Goal: Task Accomplishment & Management: Complete application form

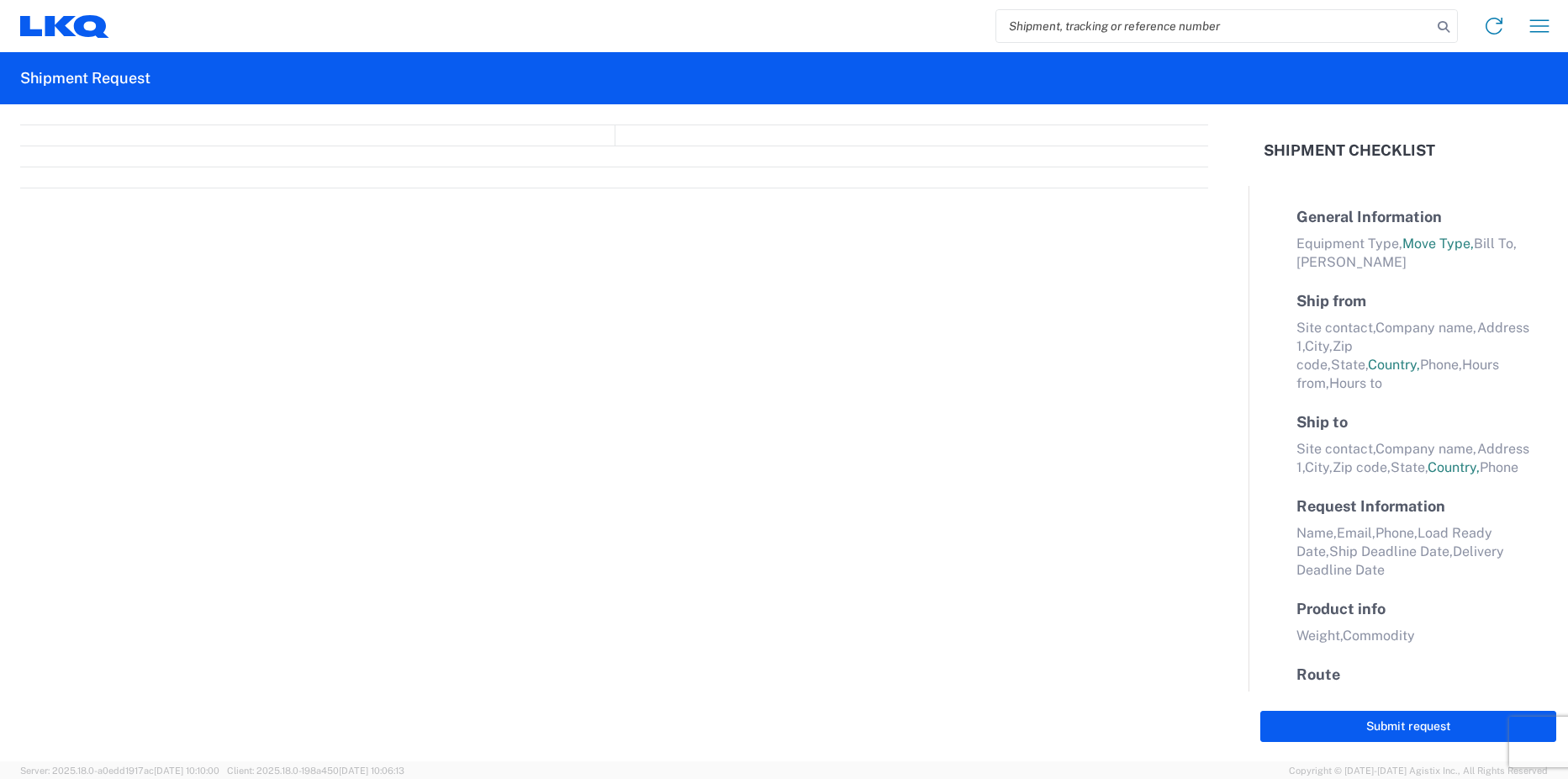
select select "FULL"
select select "LBS"
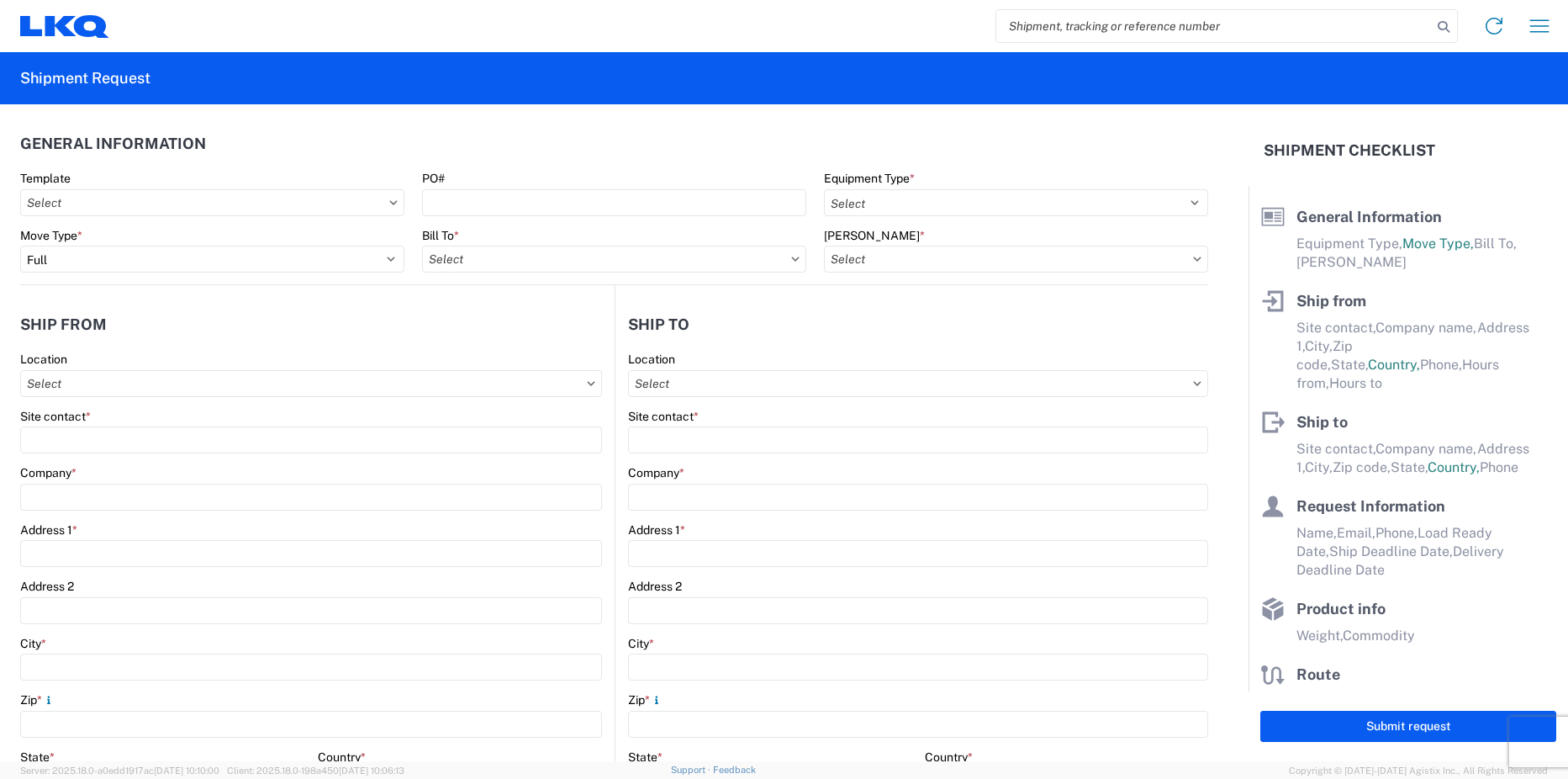
click at [1071, 24] on input "search" at bounding box center [1215, 26] width 436 height 32
type input "53337908"
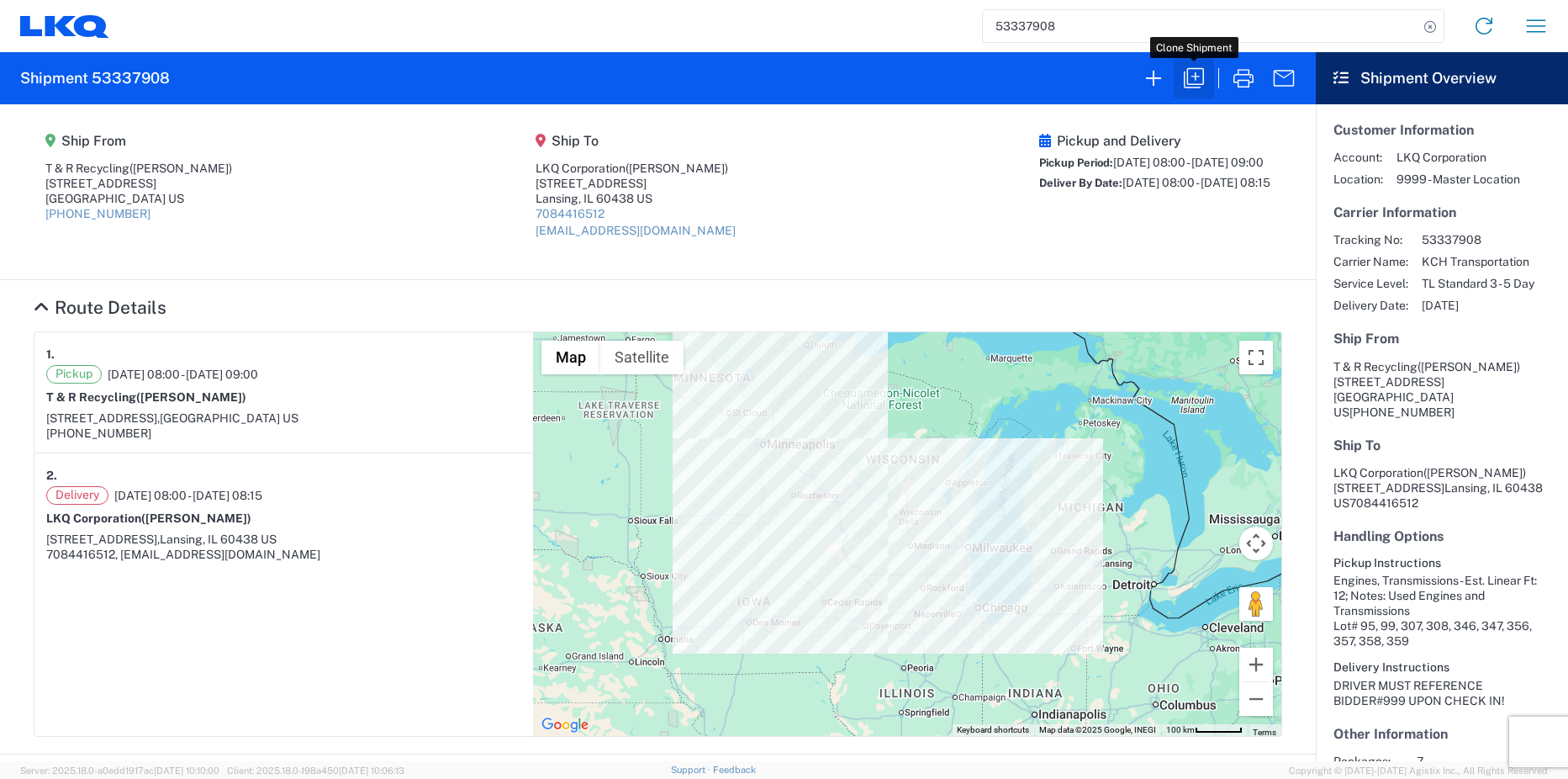
click at [1203, 83] on icon "button" at bounding box center [1193, 78] width 27 height 27
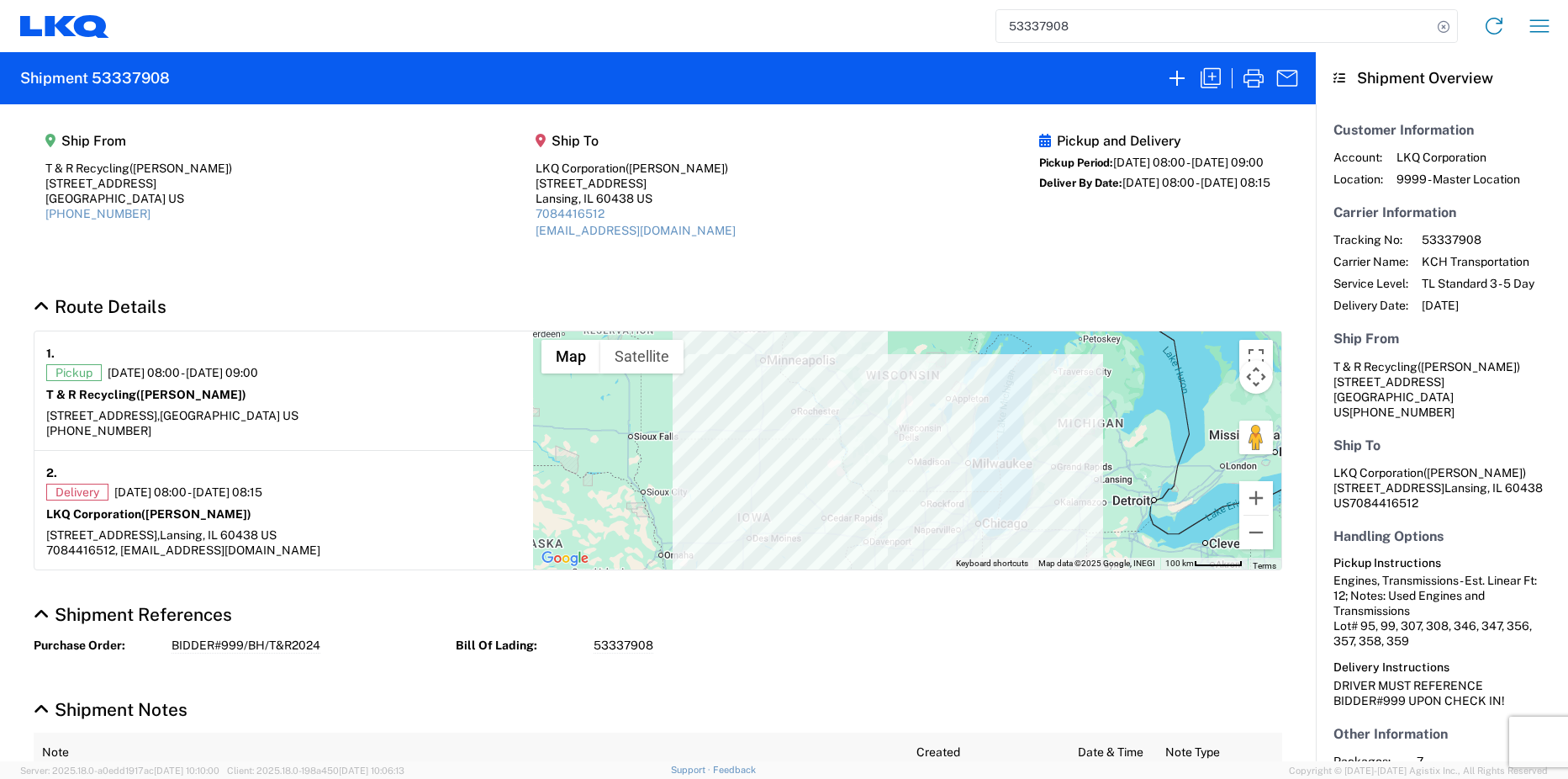
select select "FULL"
select select "US"
select select "LBS"
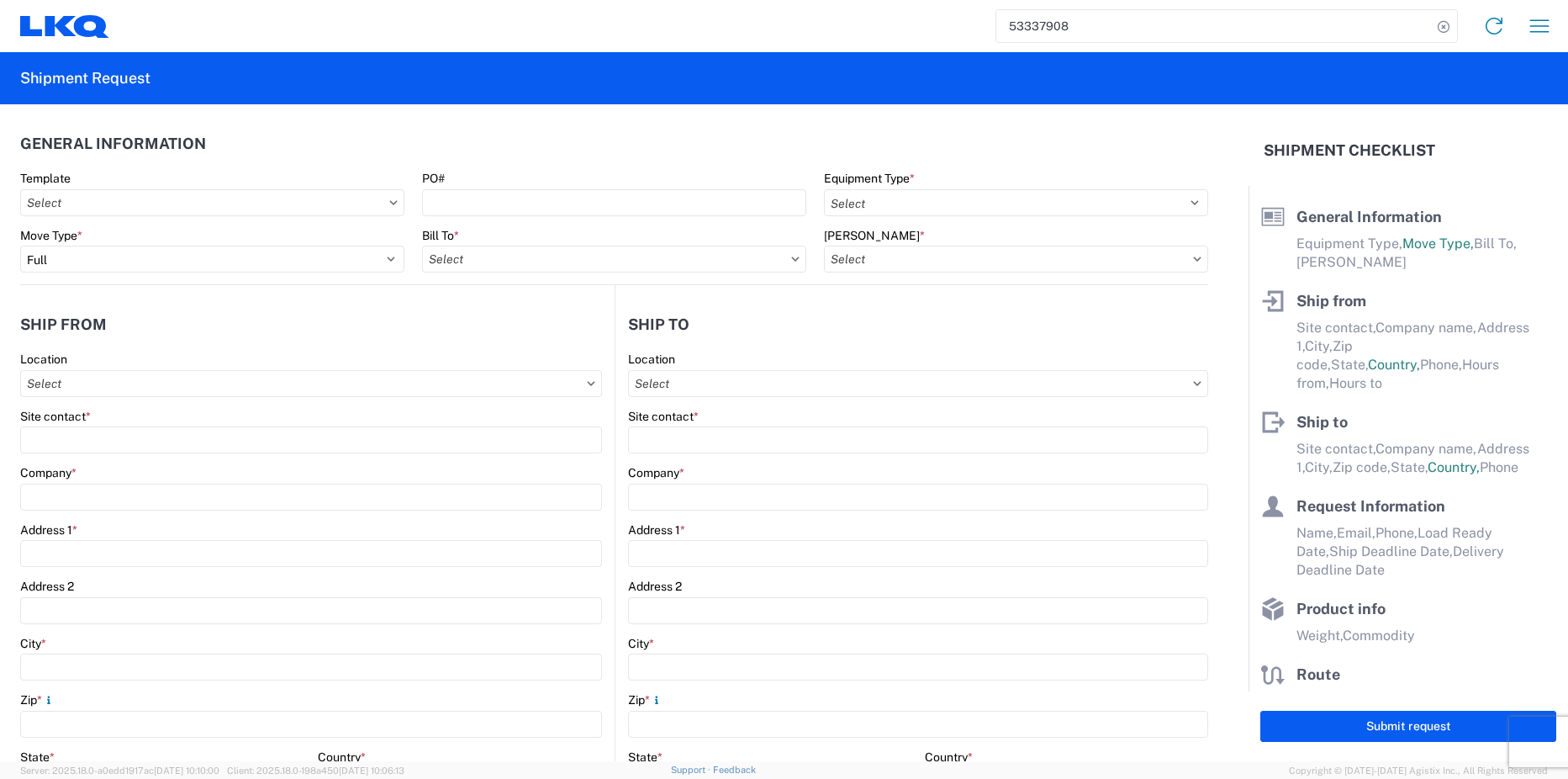
select select "STDV"
select select "PARTIAL_TL"
type input "[PERSON_NAME]"
type input "T & R Recycling"
type input "[STREET_ADDRESS]"
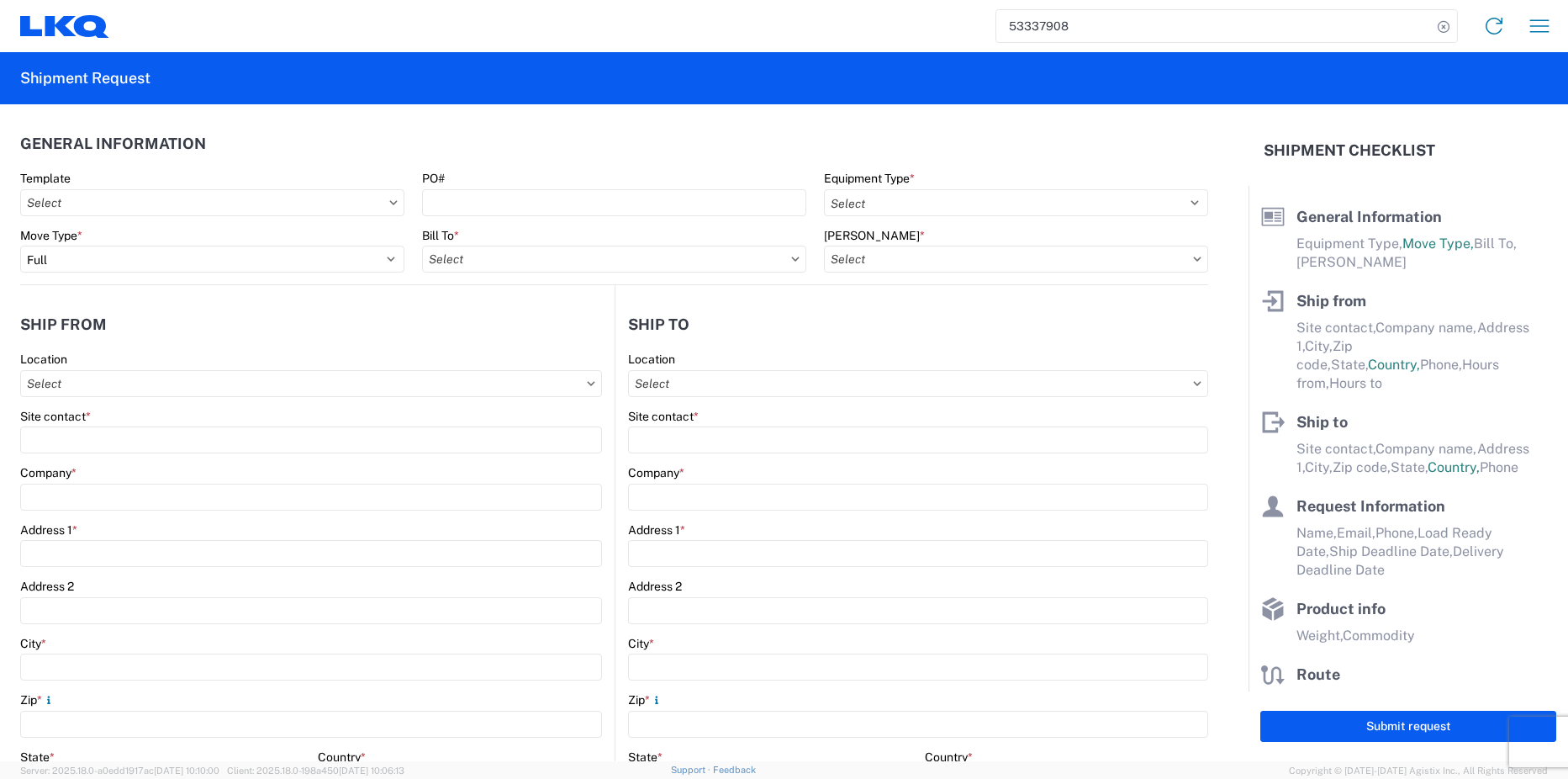
type input "[GEOGRAPHIC_DATA]"
type input "54729"
type input "[PERSON_NAME]"
type input "LKQ Corporation"
type input "[STREET_ADDRESS]"
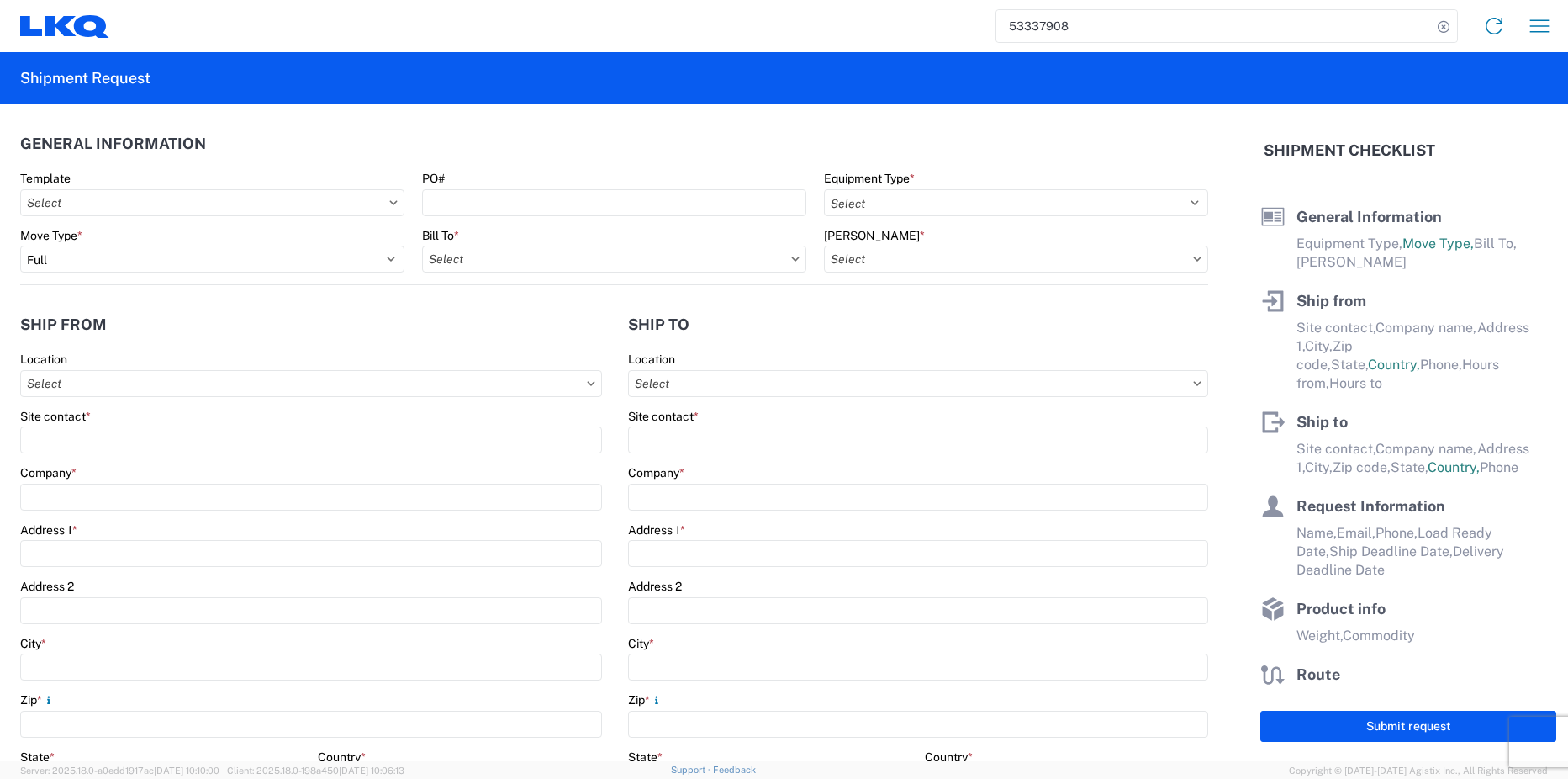
type input "Suite 1"
type input "Lansing"
type input "60438"
type input "[EMAIL_ADDRESS][DOMAIN_NAME]"
type input "[PERSON_NAME]"
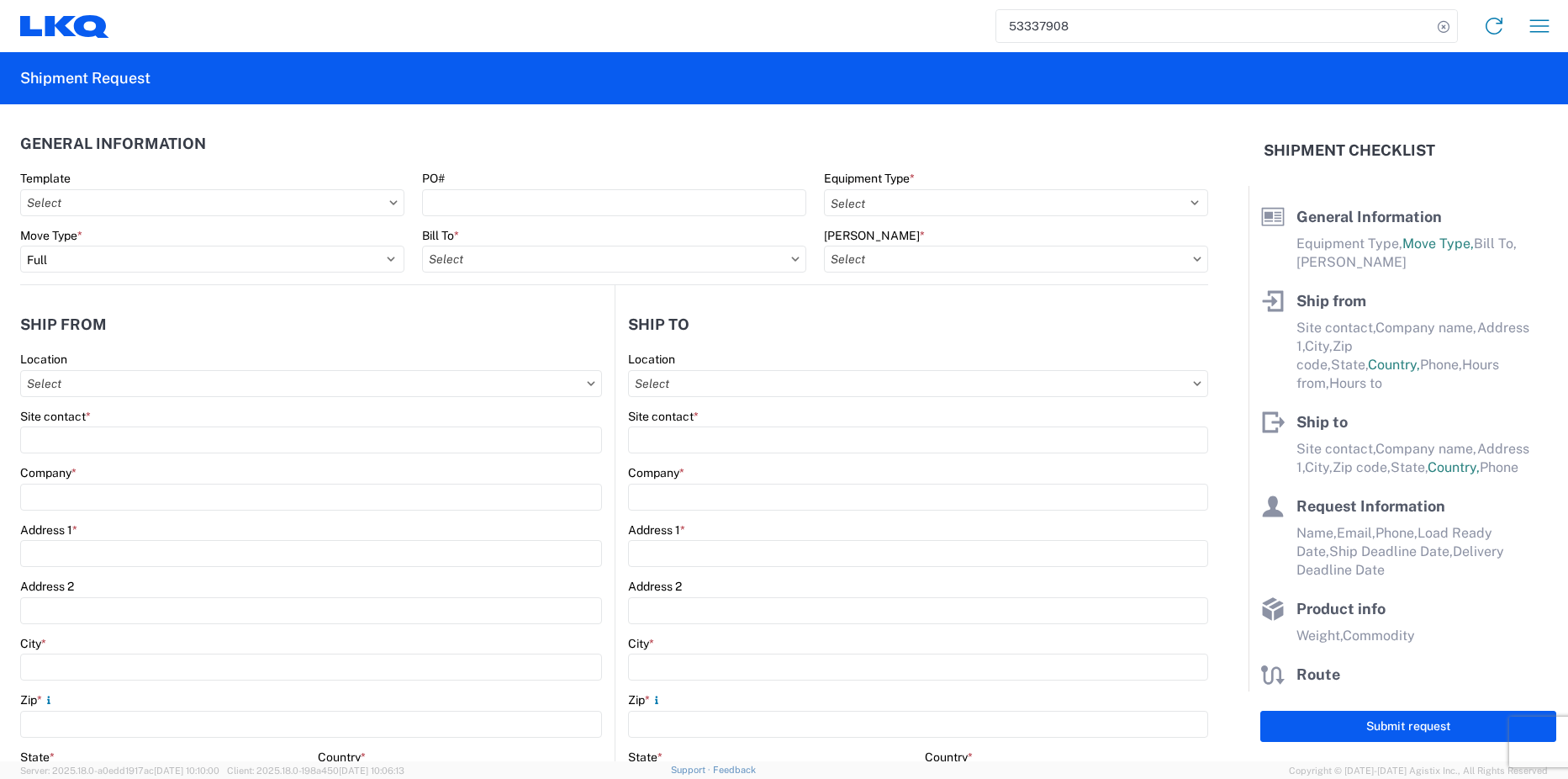
type input "[EMAIL_ADDRESS][DOMAIN_NAME]"
type input "7085109945"
type input "[DATE]"
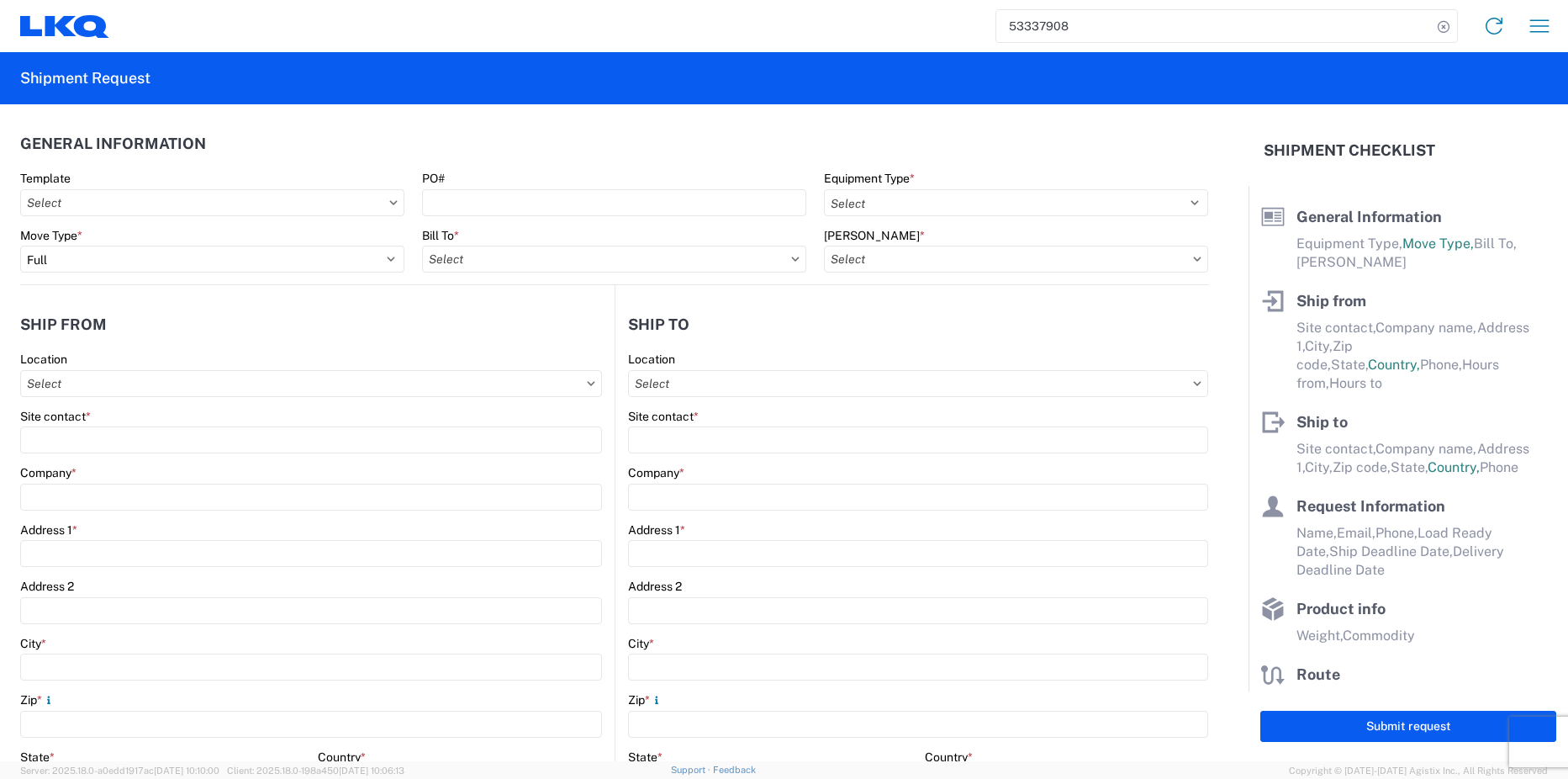
type textarea "DRIVER MUST REFERENCE BIDDER#999 UPON CHECK IN!"
type input "14500"
type input "Engines, Transmissions"
type input "7"
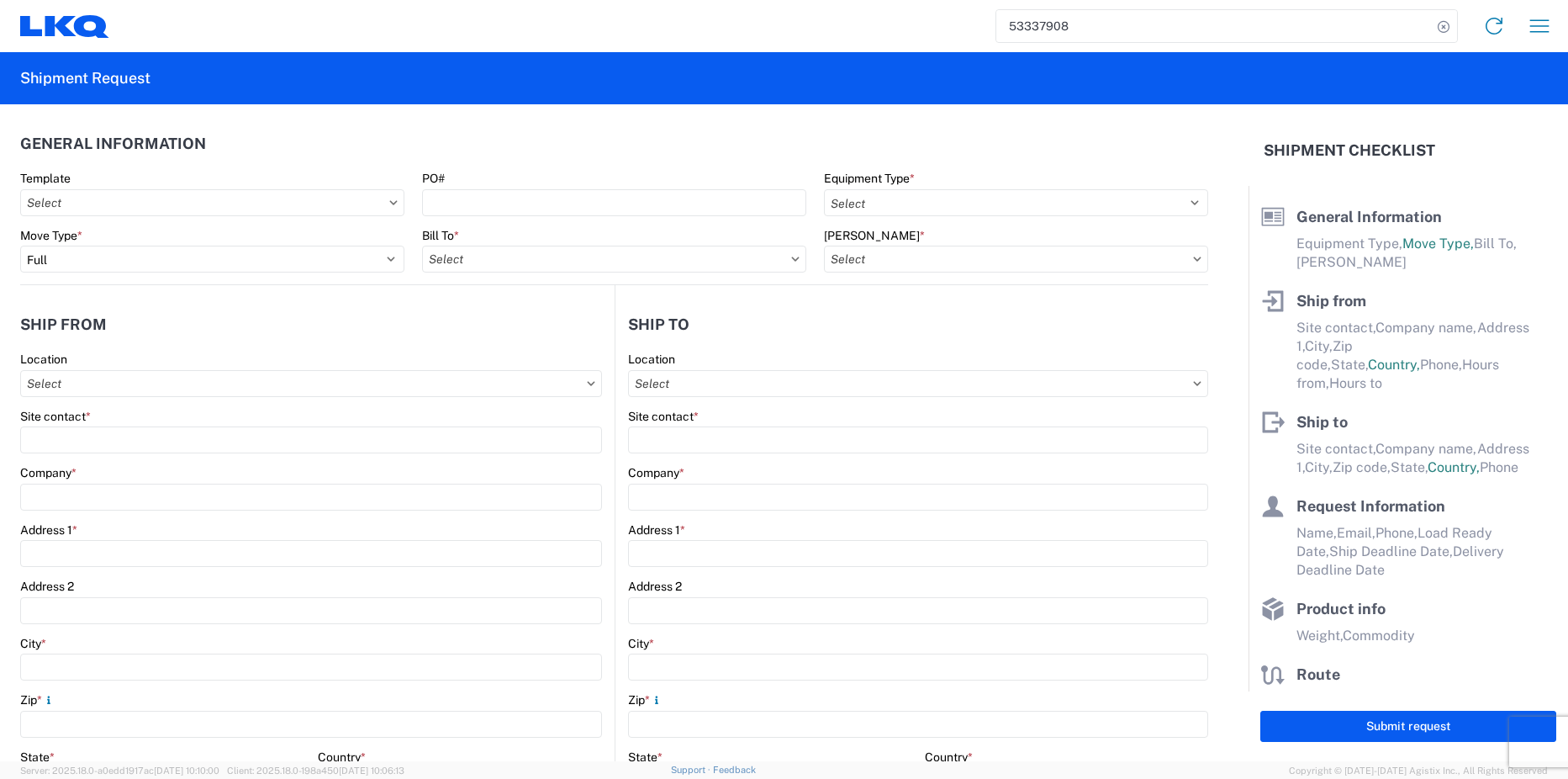
type input "0"
type input "40"
type input "52"
type textarea "Used Engines and Transmissions Lot# 95, 99, 307, 308, 346, 347, 356, 357, 358, …"
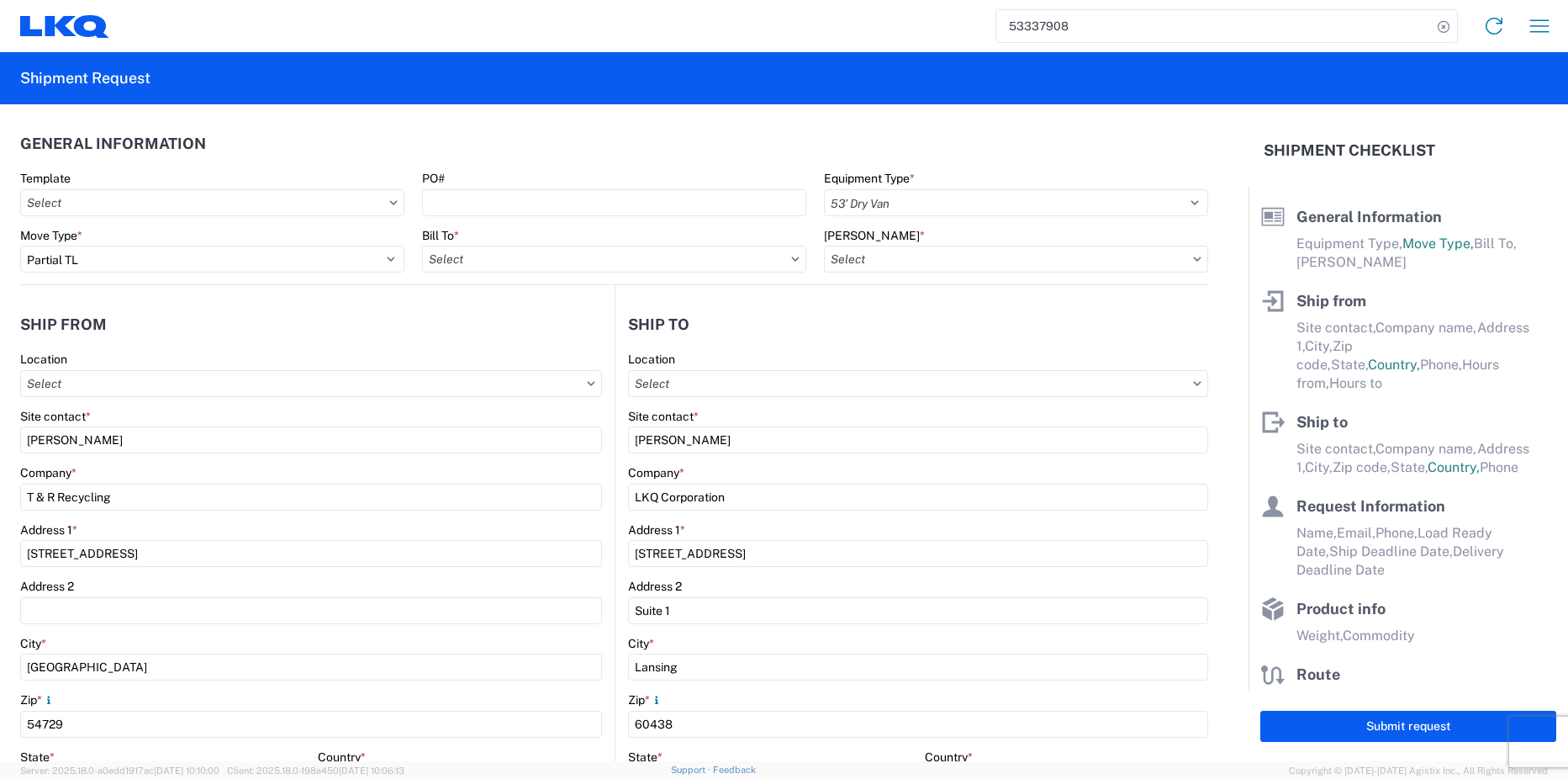
type input "1810 - LKQ Heavy Duty Truck Core"
select select "US"
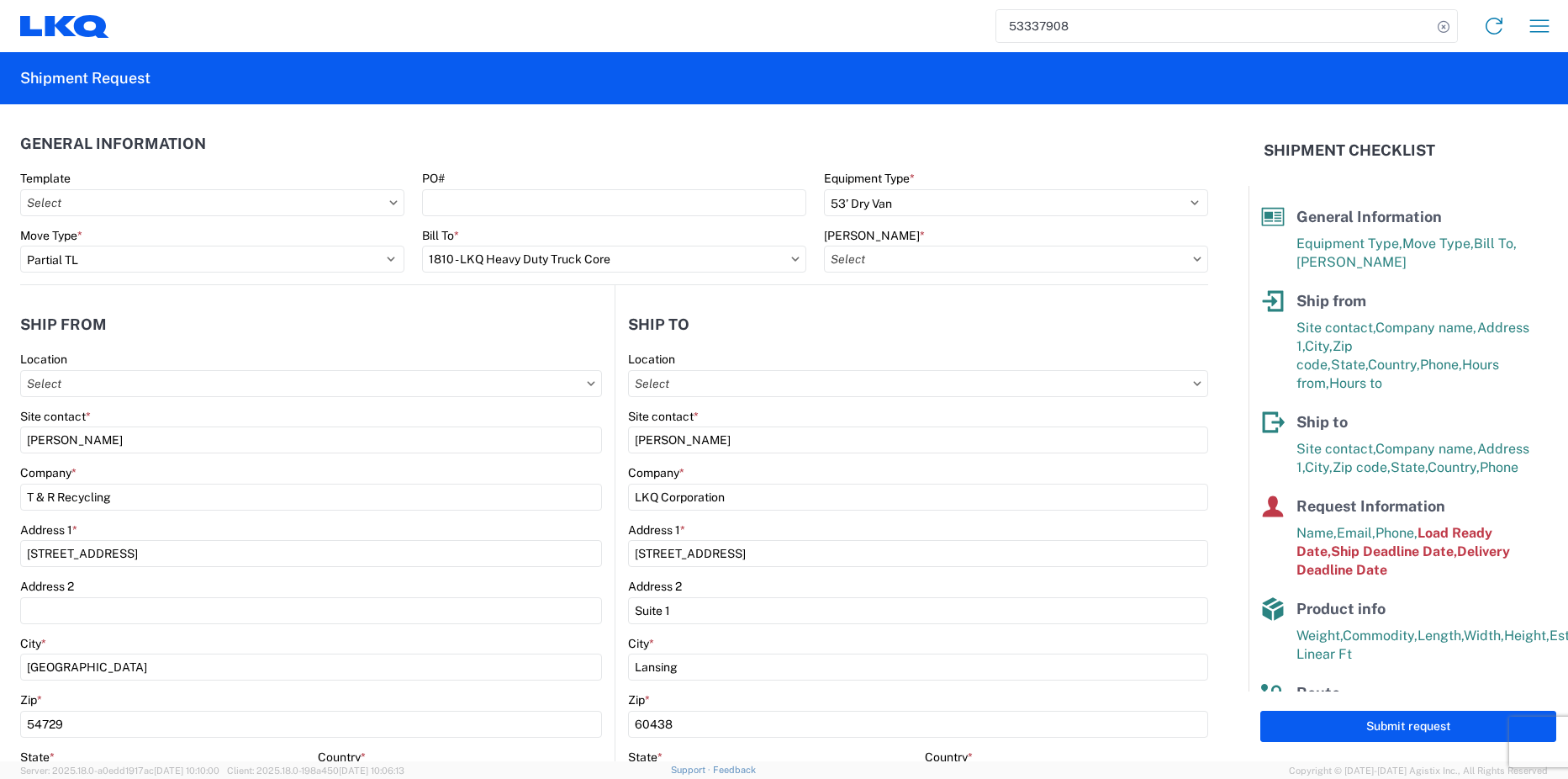
type input "1810-1100-50180-0000 - 1810 Freight In - Heavy Truck"
type input "1810 - LKQ Heavy Duty Truck Core"
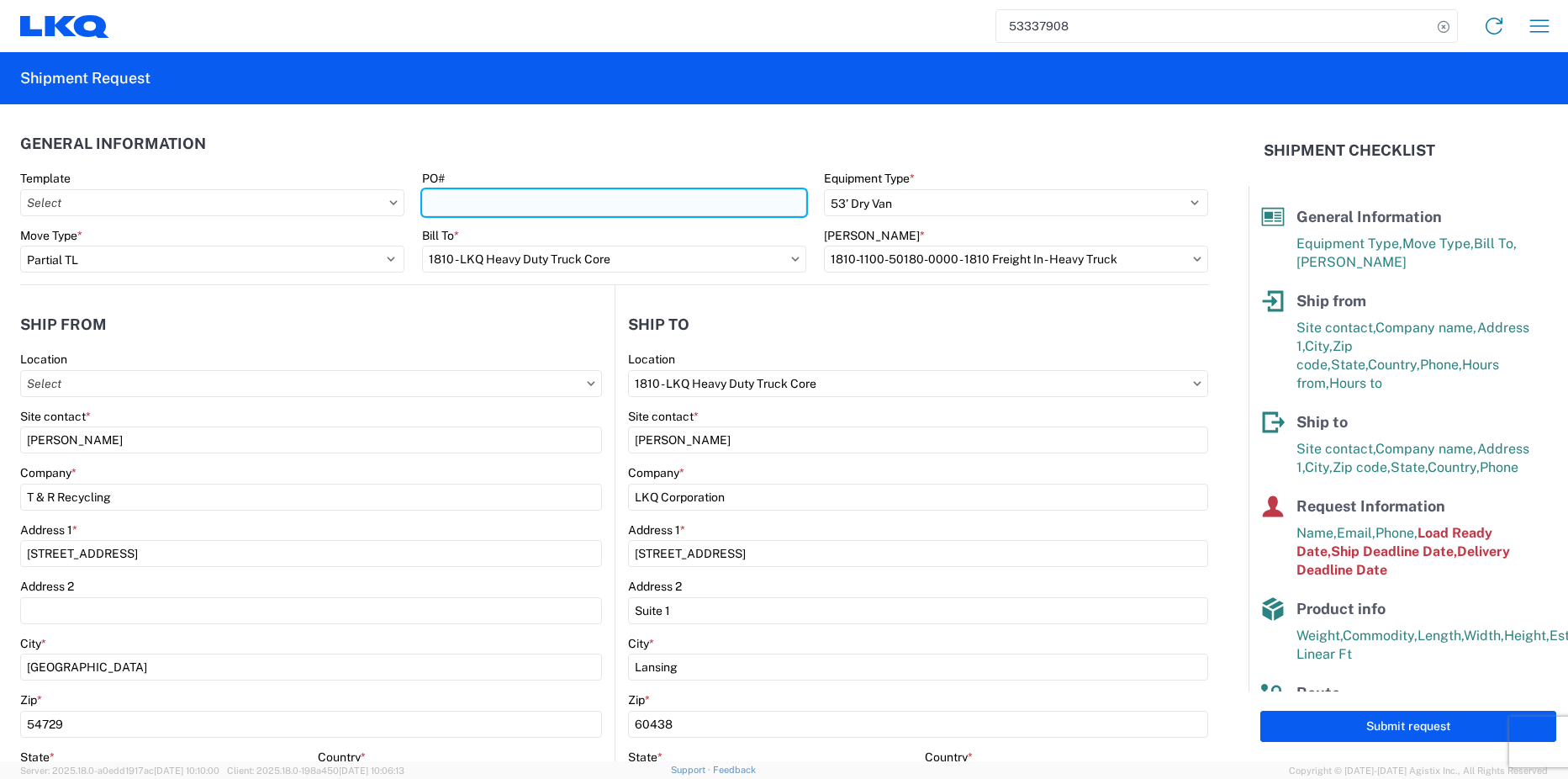
click at [547, 204] on input "PO#" at bounding box center [614, 202] width 384 height 27
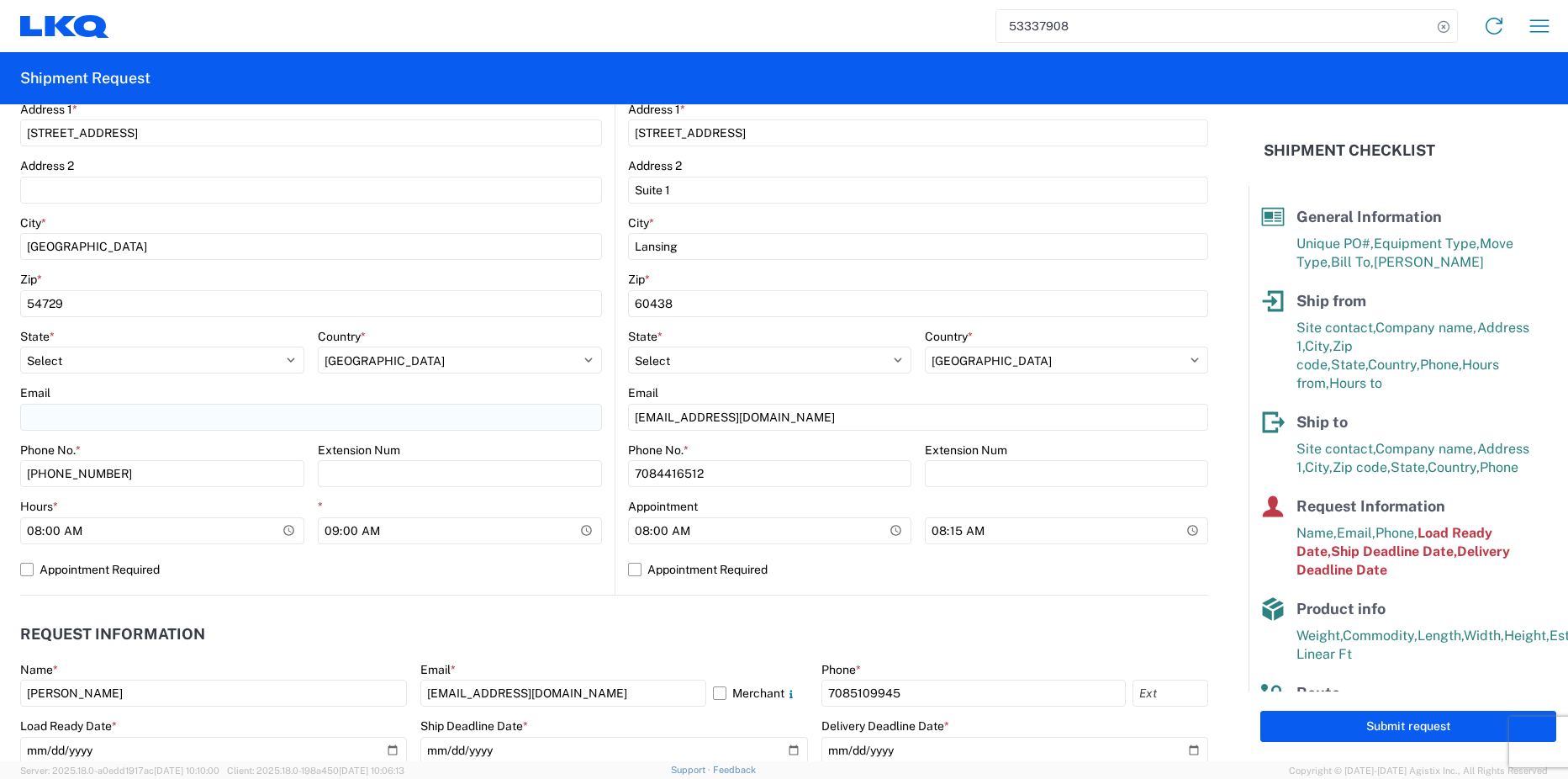
scroll to position [505, 0]
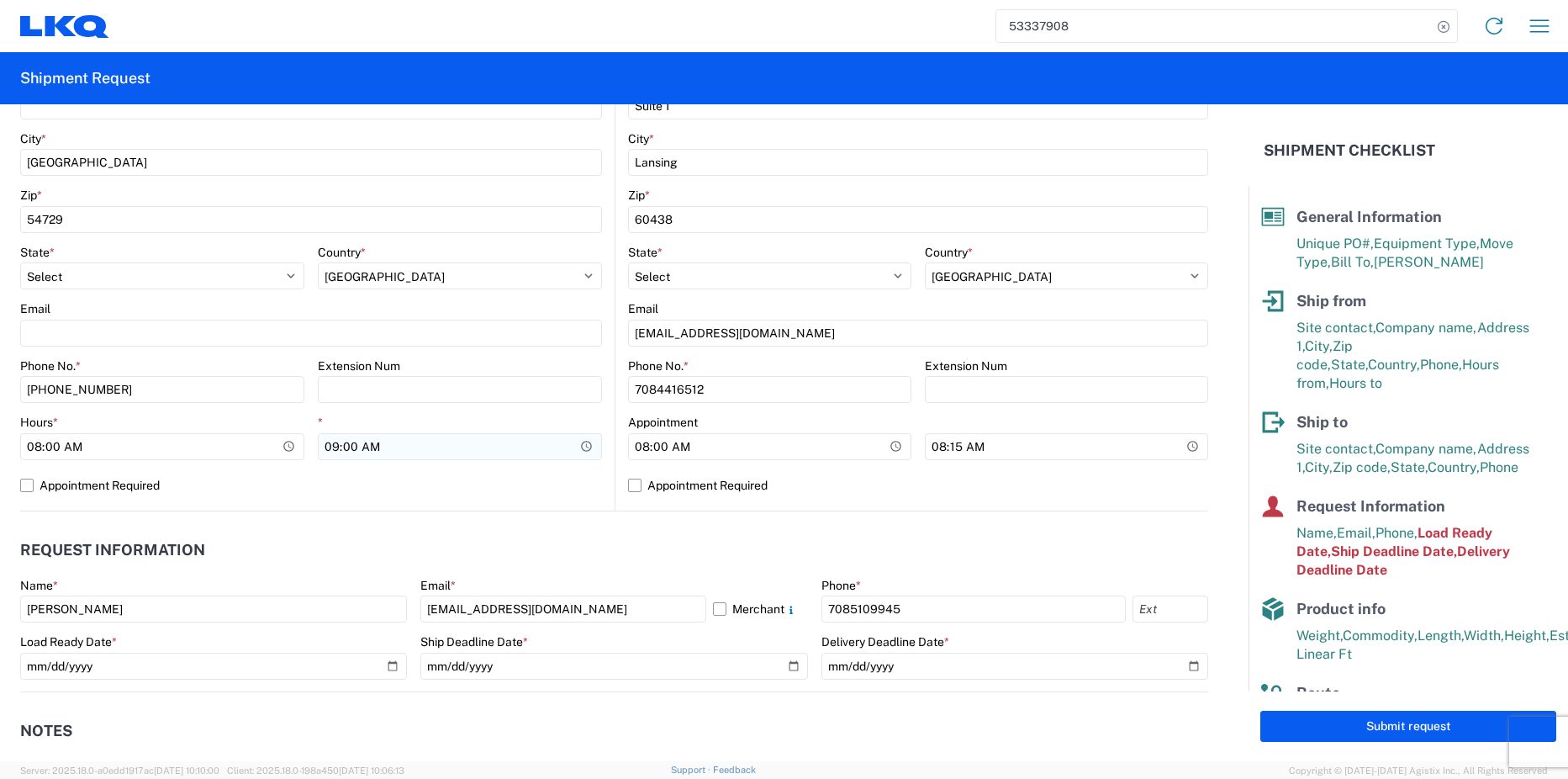
type input "BH/INV#10787/T&R#1"
click at [330, 445] on input "09:00:00" at bounding box center [460, 446] width 284 height 27
type input "04:00"
click at [332, 442] on input "04:00" at bounding box center [460, 446] width 284 height 27
type input "17:00"
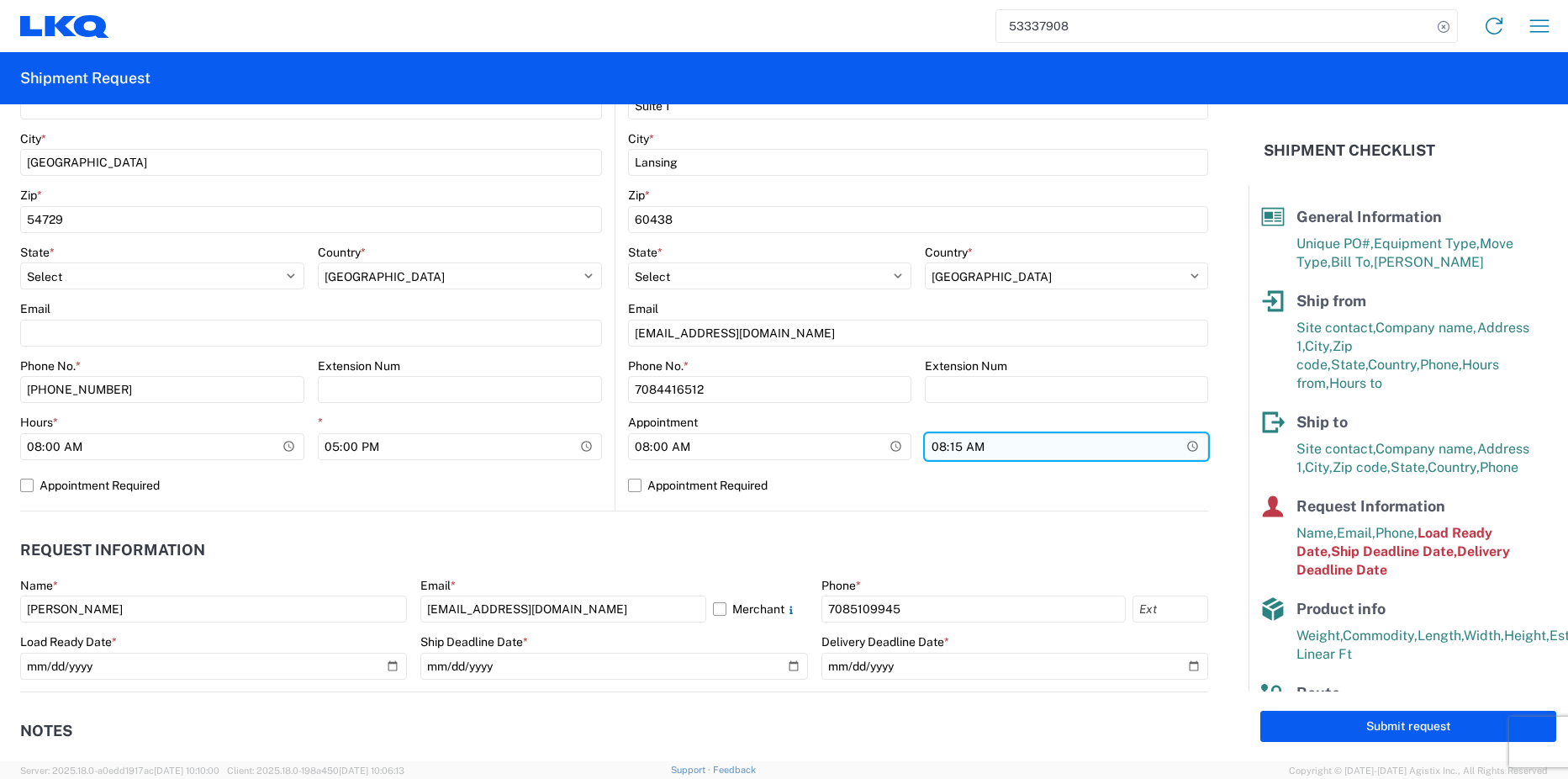
click at [928, 448] on input "08:15:00" at bounding box center [1066, 446] width 283 height 27
type input "08:00"
click at [928, 448] on input "08:00" at bounding box center [1066, 446] width 283 height 27
type input "15:00"
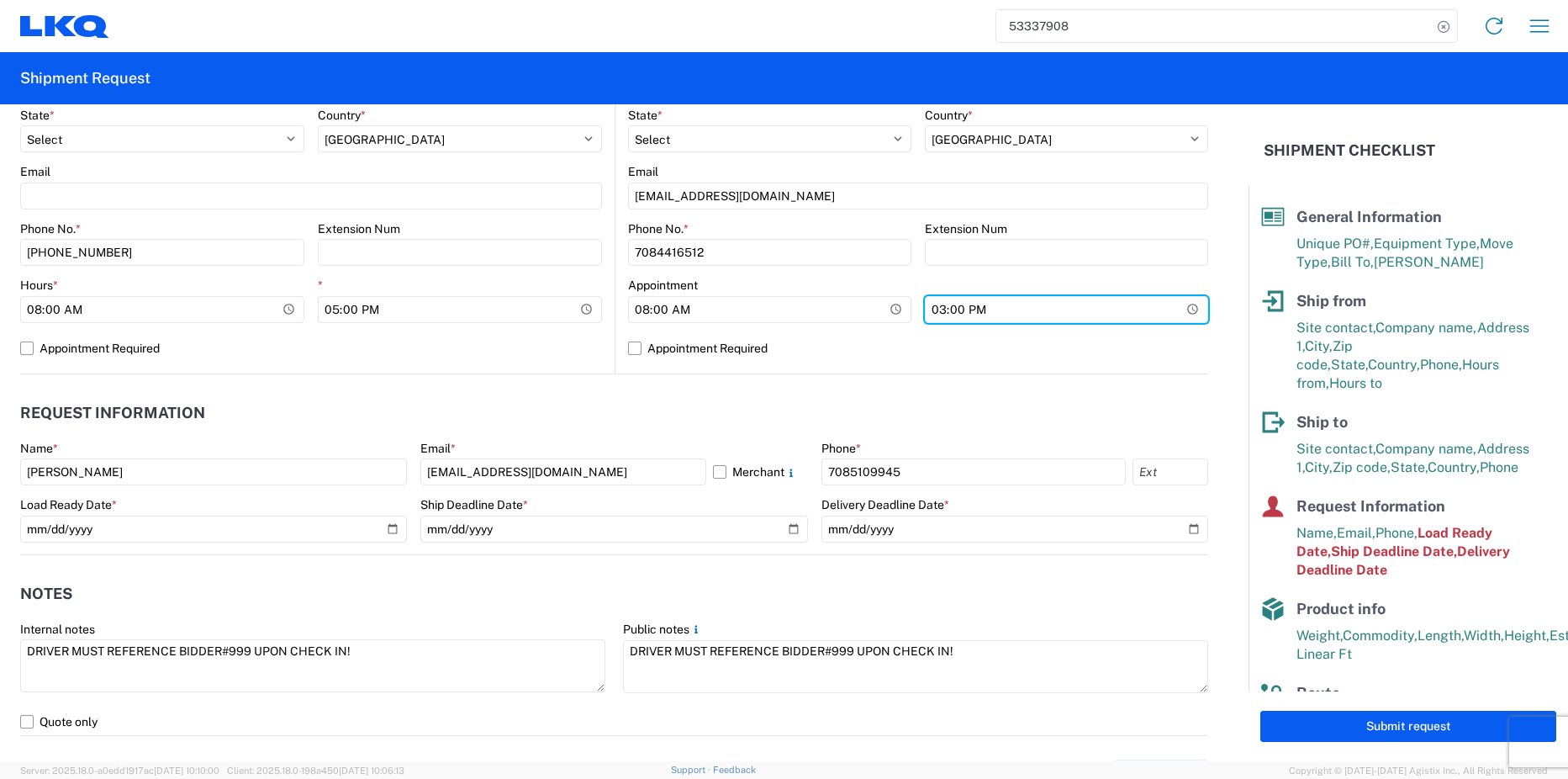
scroll to position [757, 0]
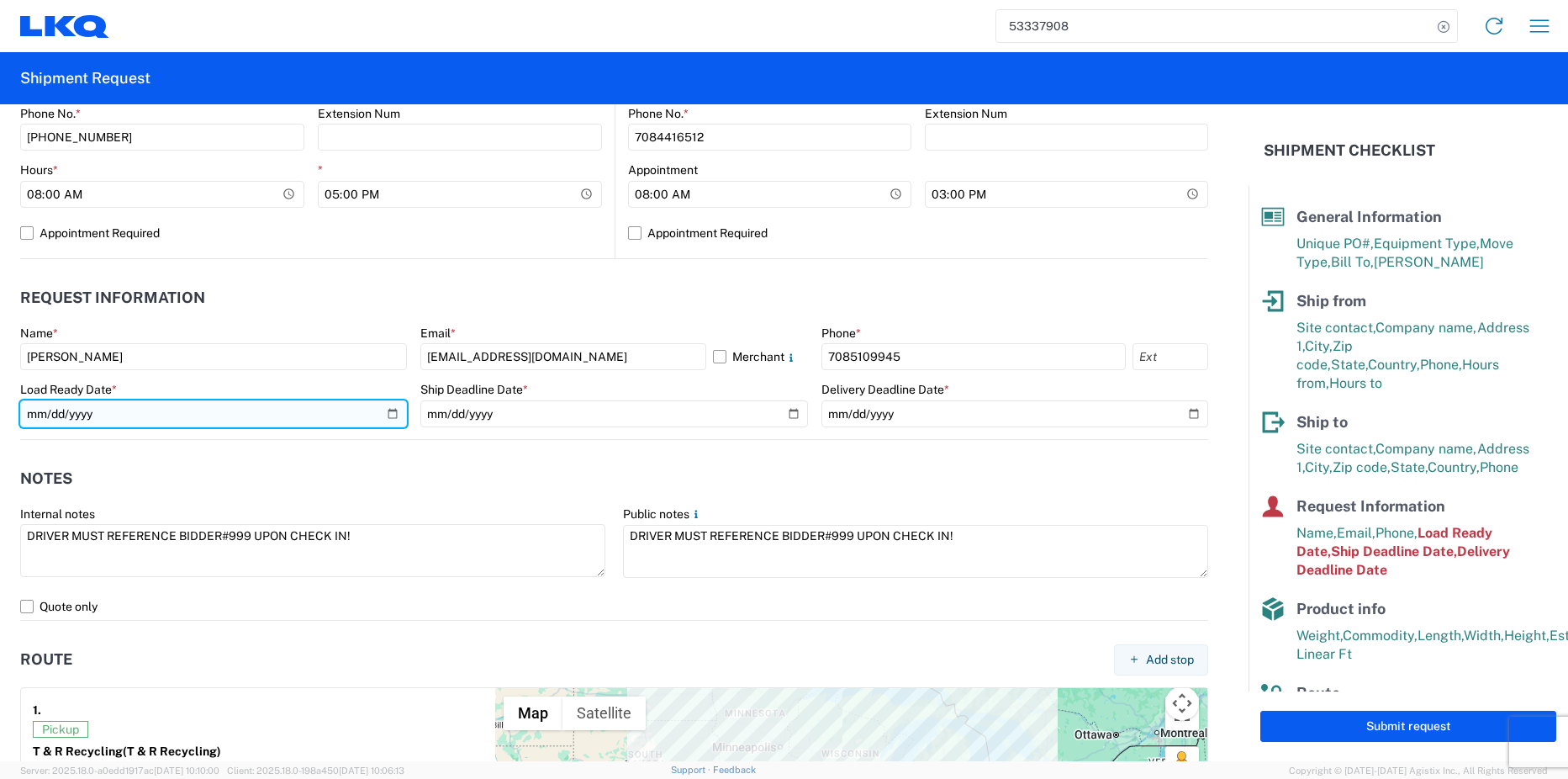
click at [387, 414] on input "[DATE]" at bounding box center [213, 413] width 387 height 27
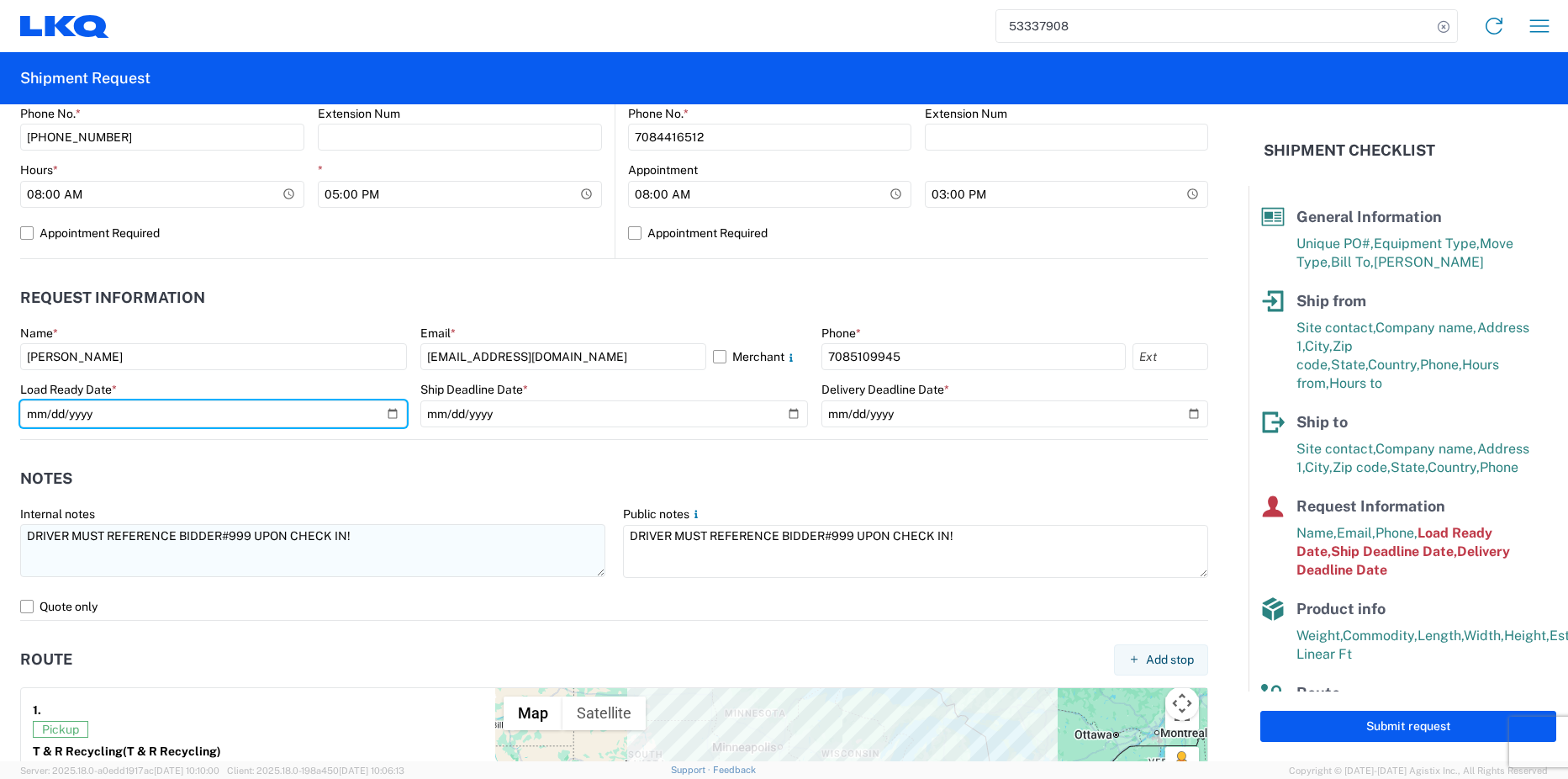
type input "[DATE]"
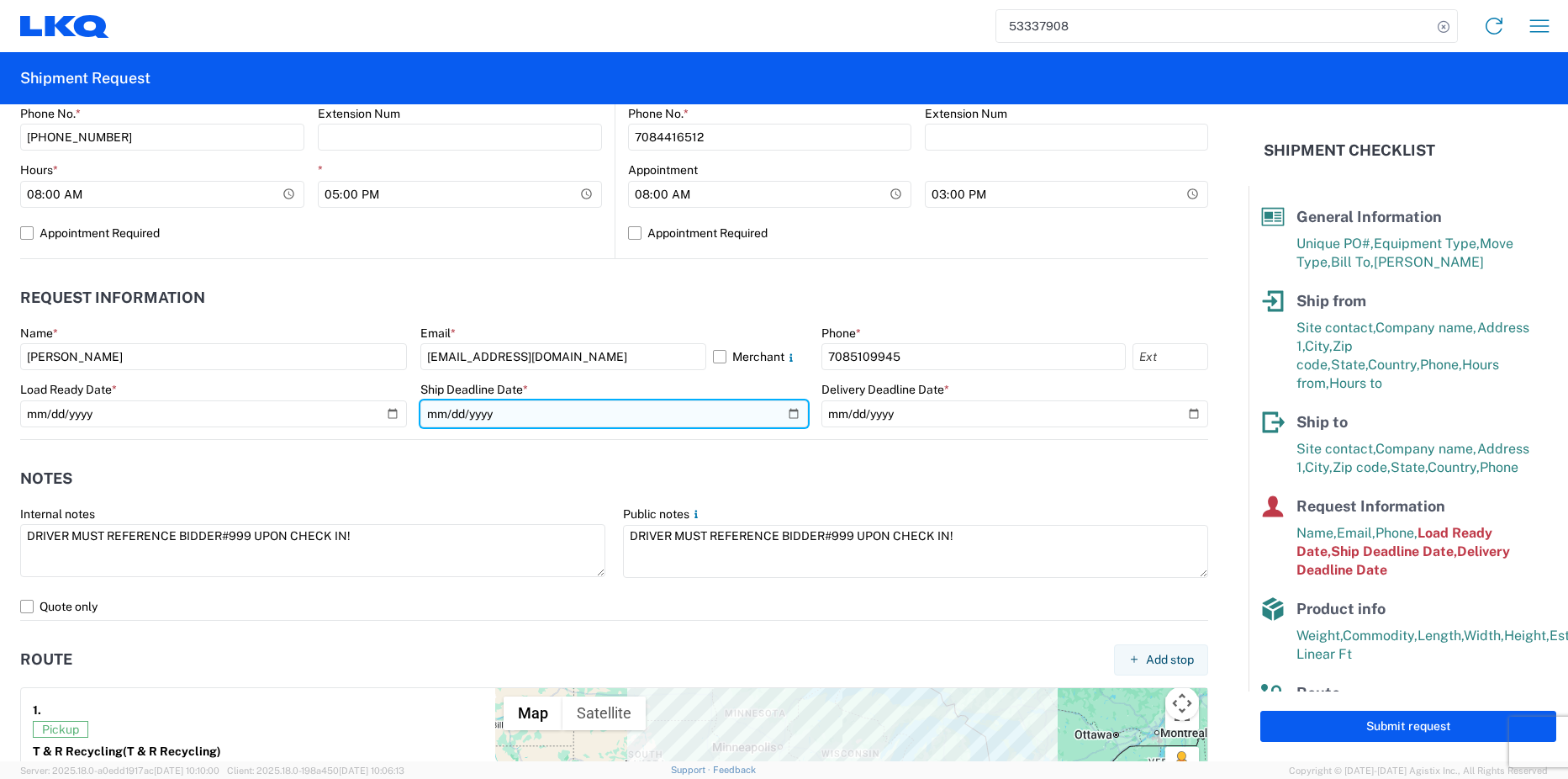
click at [786, 414] on input "[DATE]" at bounding box center [614, 413] width 387 height 27
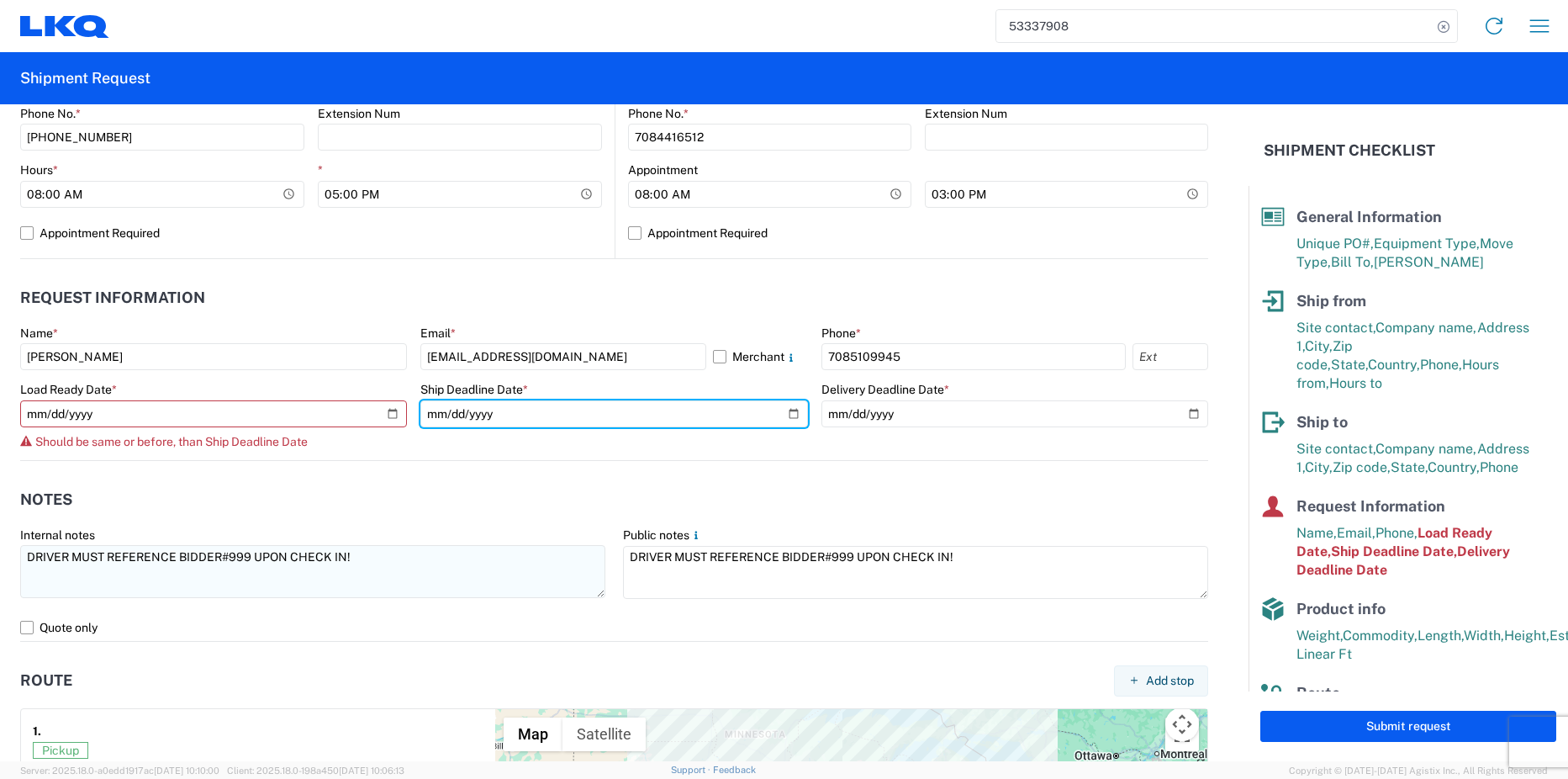
type input "[DATE]"
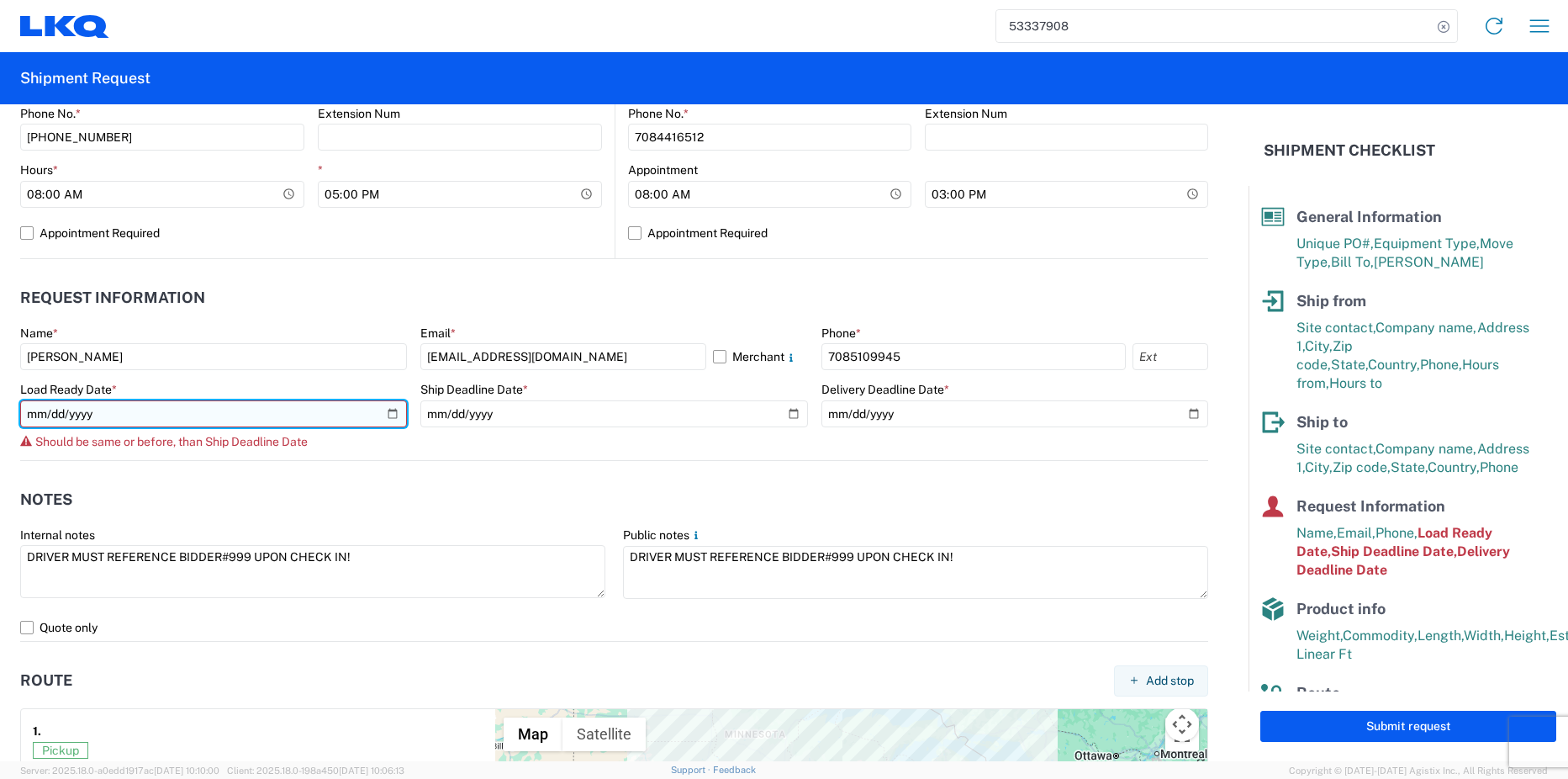
click at [387, 416] on input "[DATE]" at bounding box center [213, 413] width 387 height 27
click at [390, 416] on input "[DATE]" at bounding box center [213, 413] width 387 height 27
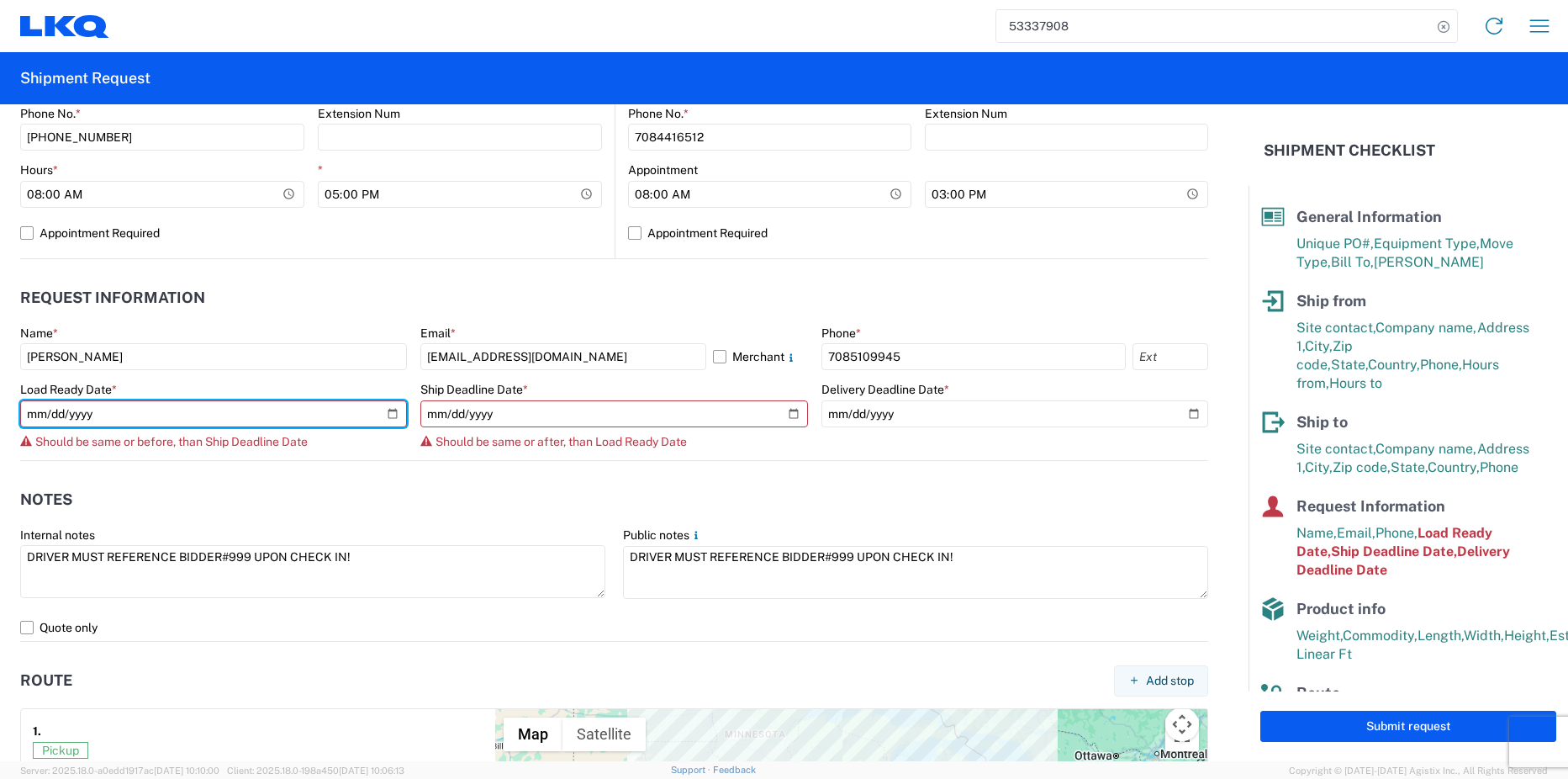
type input "[DATE]"
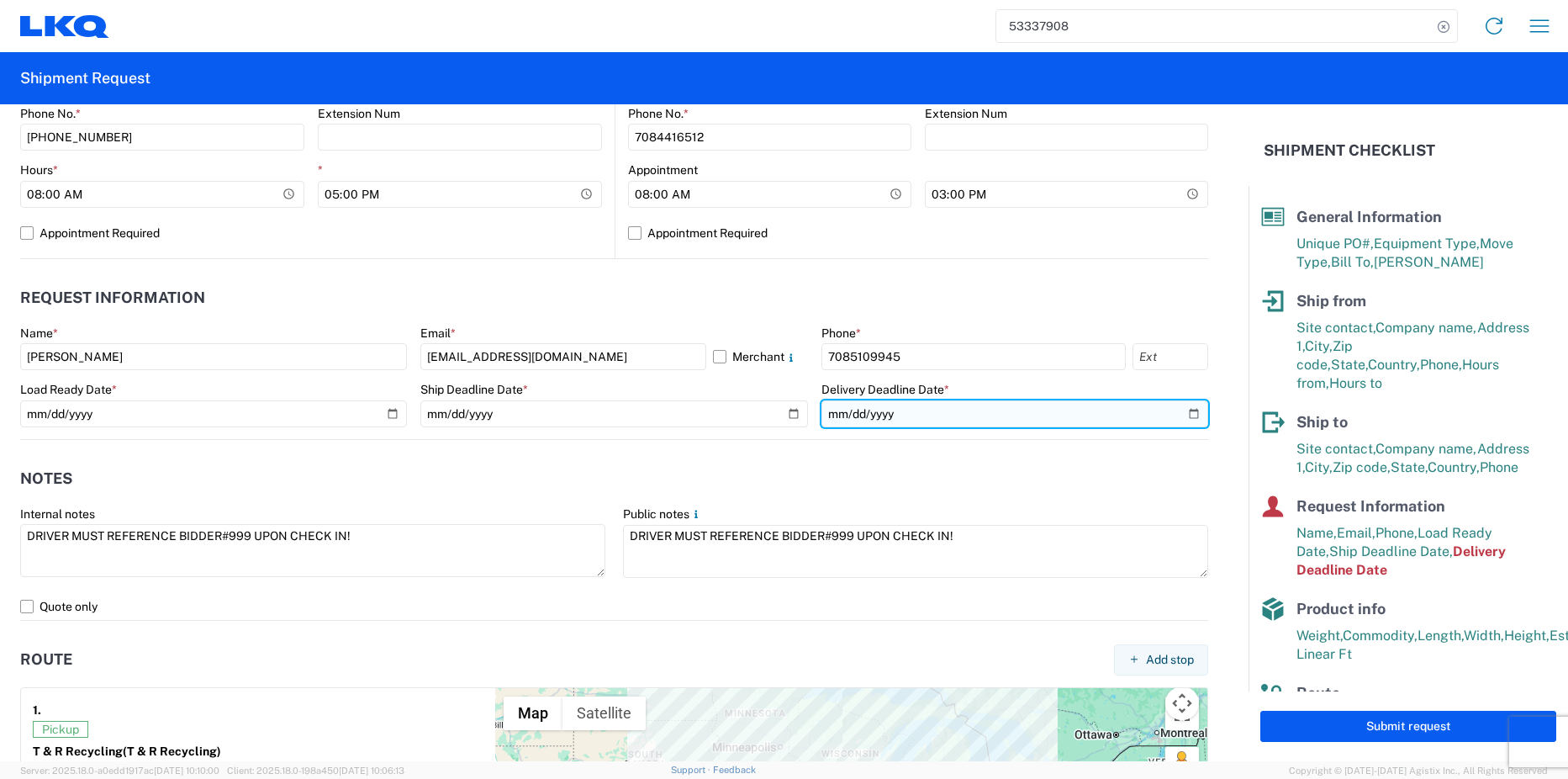
click at [1184, 410] on input "[DATE]" at bounding box center [1014, 413] width 387 height 27
type input "[DATE]"
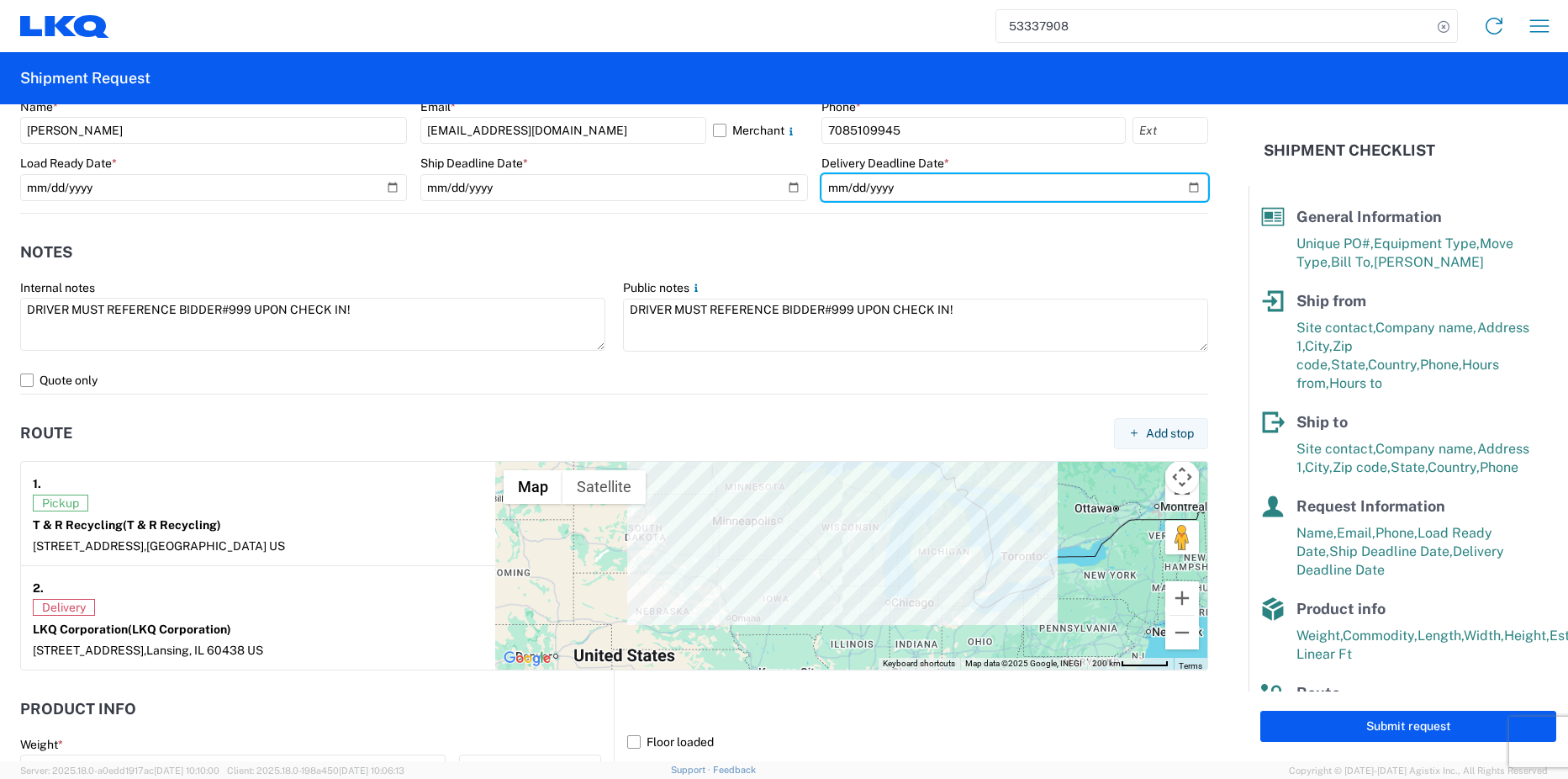
scroll to position [1010, 0]
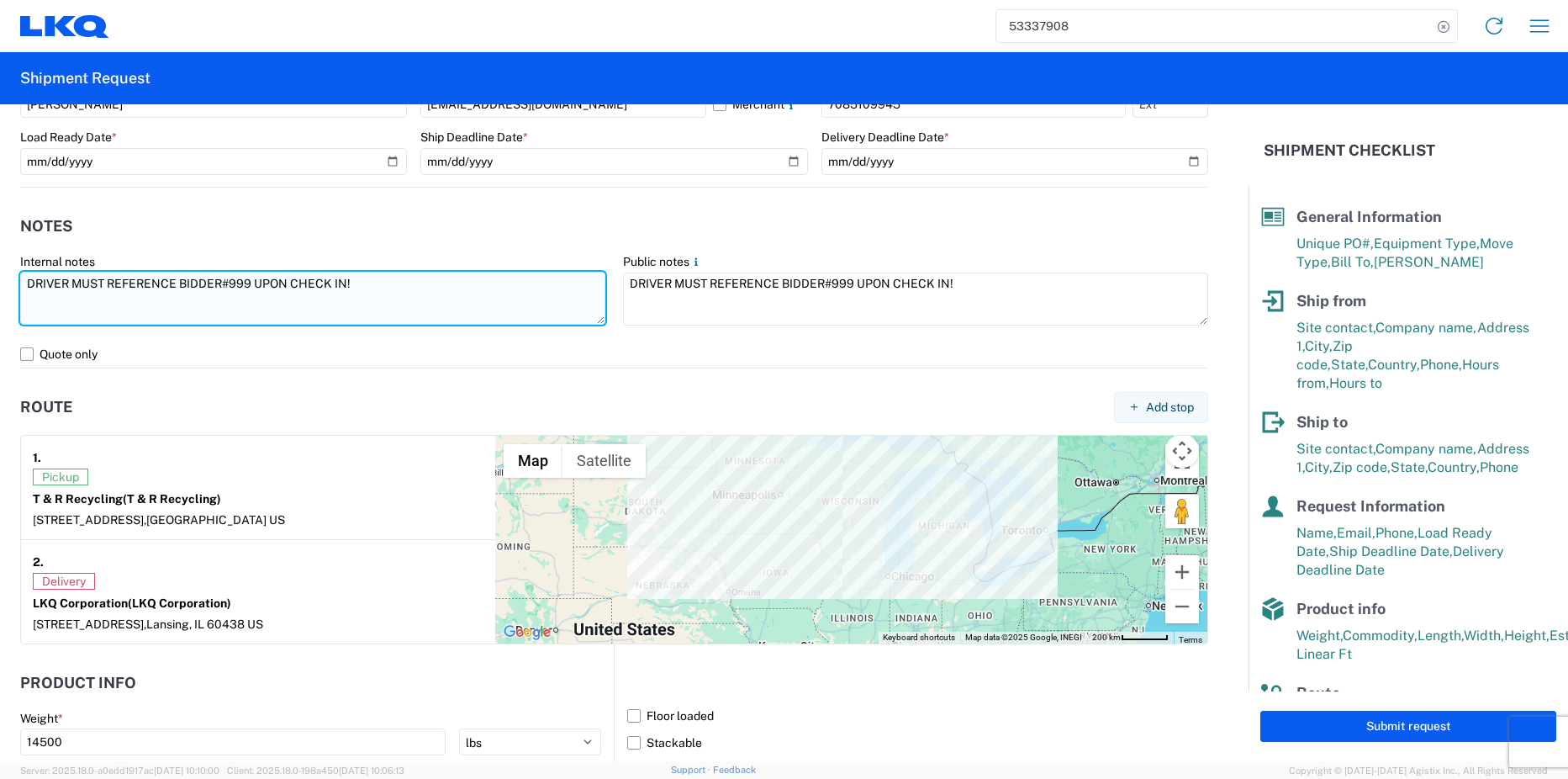
click at [251, 285] on textarea "DRIVER MUST REFERENCE BIDDER#999 UPON CHECK IN!" at bounding box center [313, 297] width 585 height 53
click at [247, 285] on textarea "DRIVER MUST REFERENCE BIDDER#999 UPON CHECK IN!" at bounding box center [313, 297] width 585 height 53
click at [248, 283] on textarea "DRIVER MUST REFERENCE BIDDER#999 UPON CHECK IN!" at bounding box center [313, 297] width 585 height 53
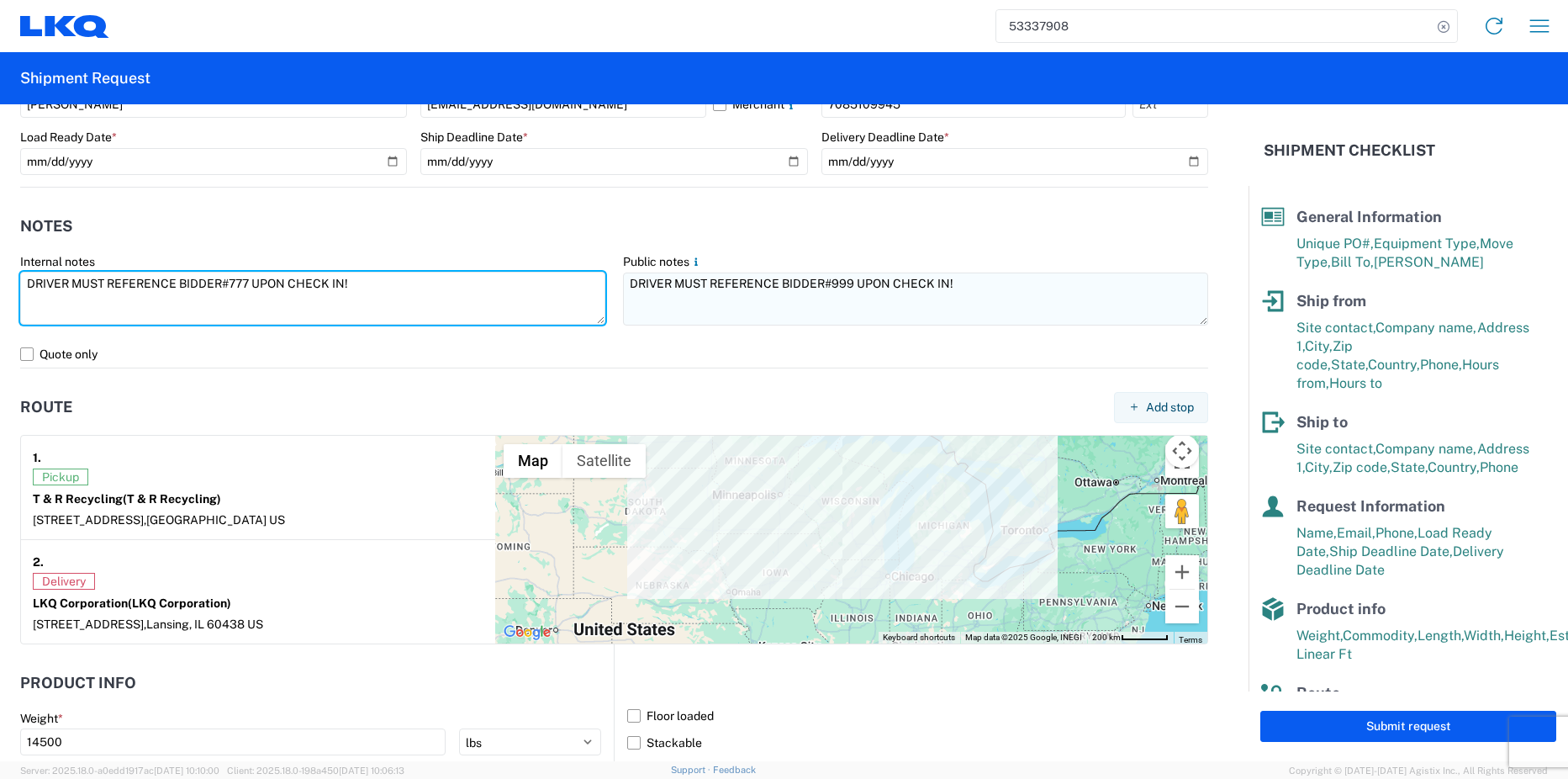
type textarea "DRIVER MUST REFERENCE BIDDER#777 UPON CHECK IN!"
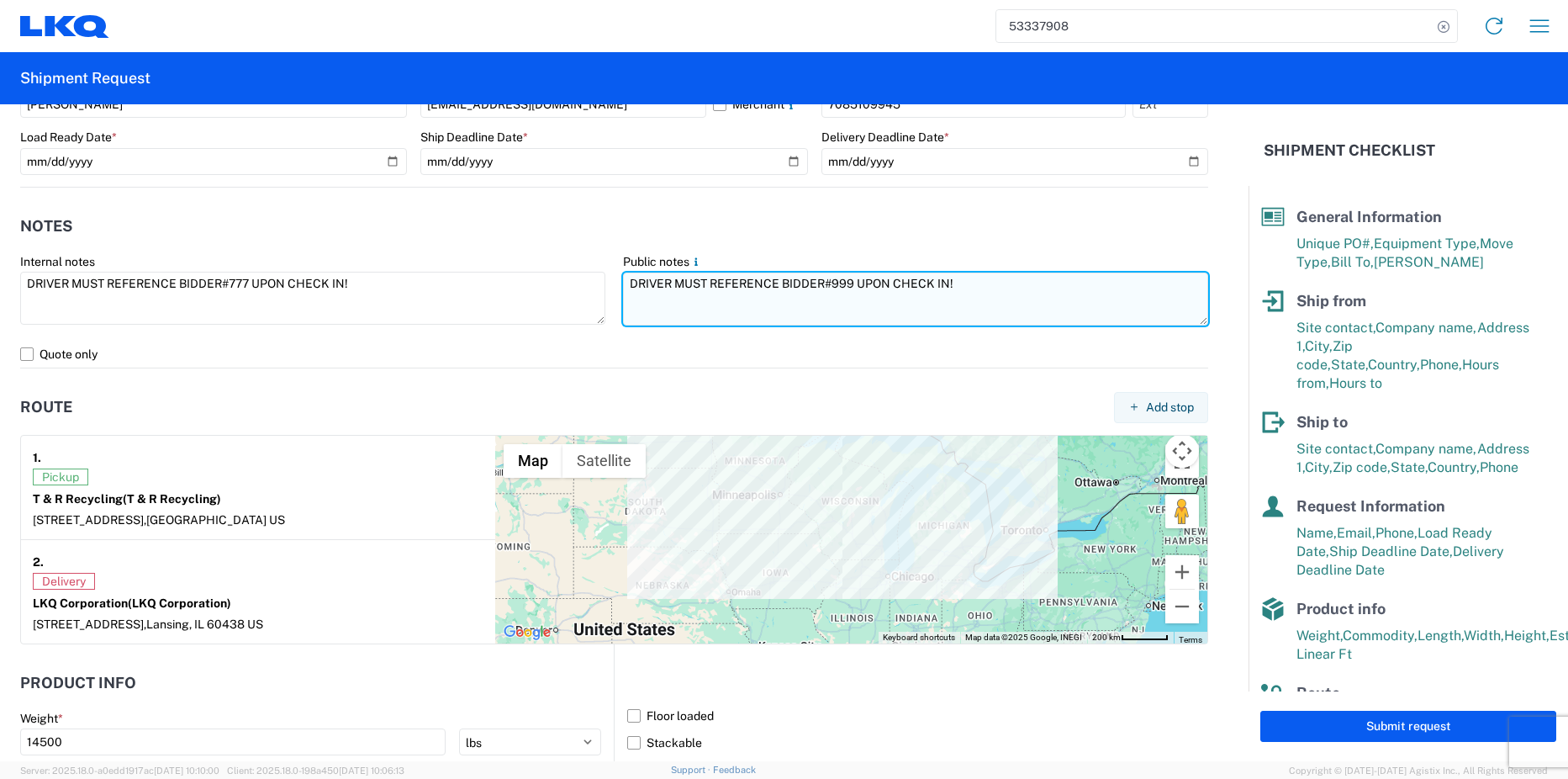
click at [837, 281] on textarea "DRIVER MUST REFERENCE BIDDER#999 UPON CHECK IN!" at bounding box center [916, 298] width 585 height 53
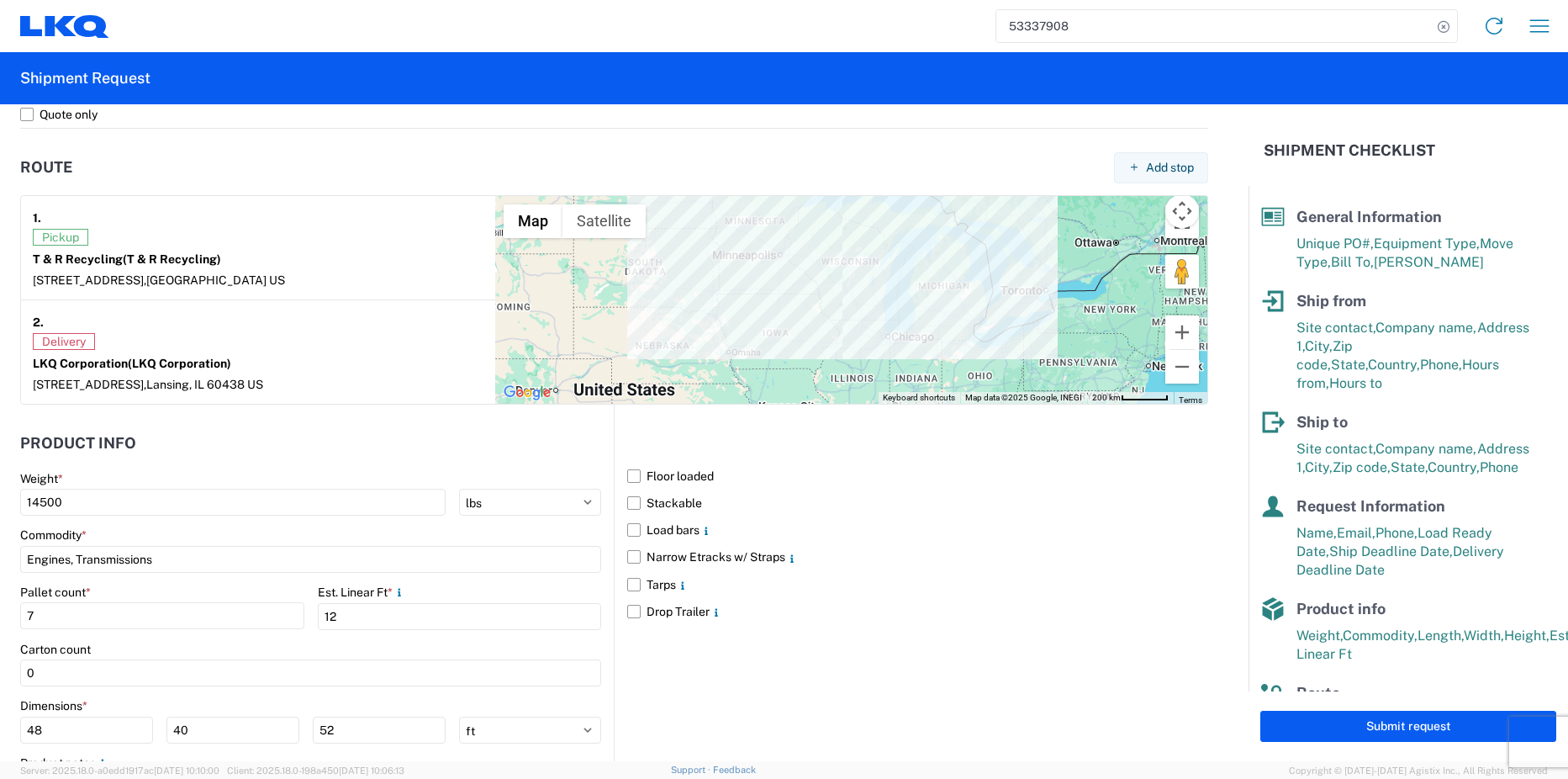
scroll to position [1346, 0]
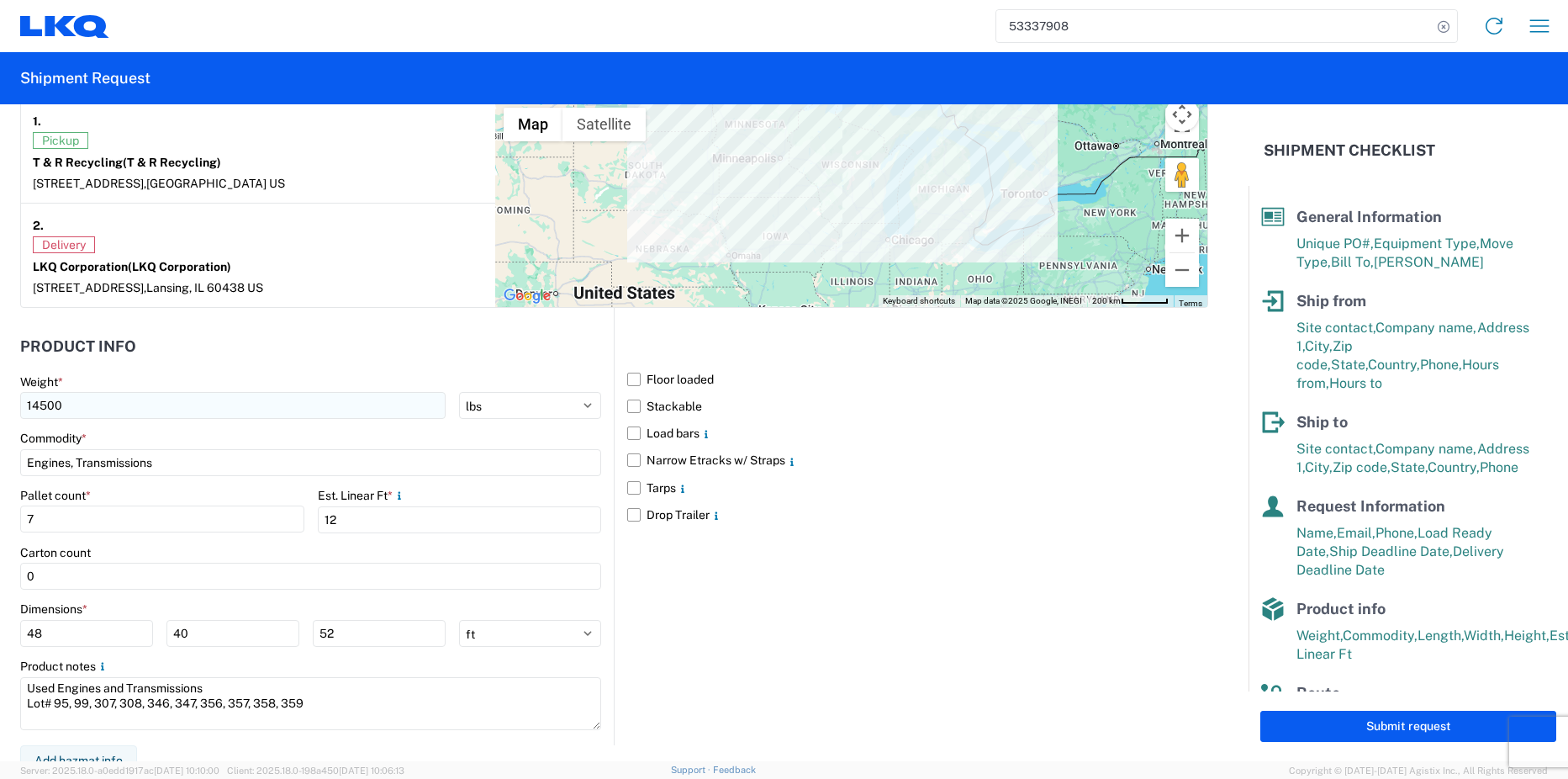
type textarea "DRIVER MUST REFERENCE BIDDER#777 UPON CHECK IN!"
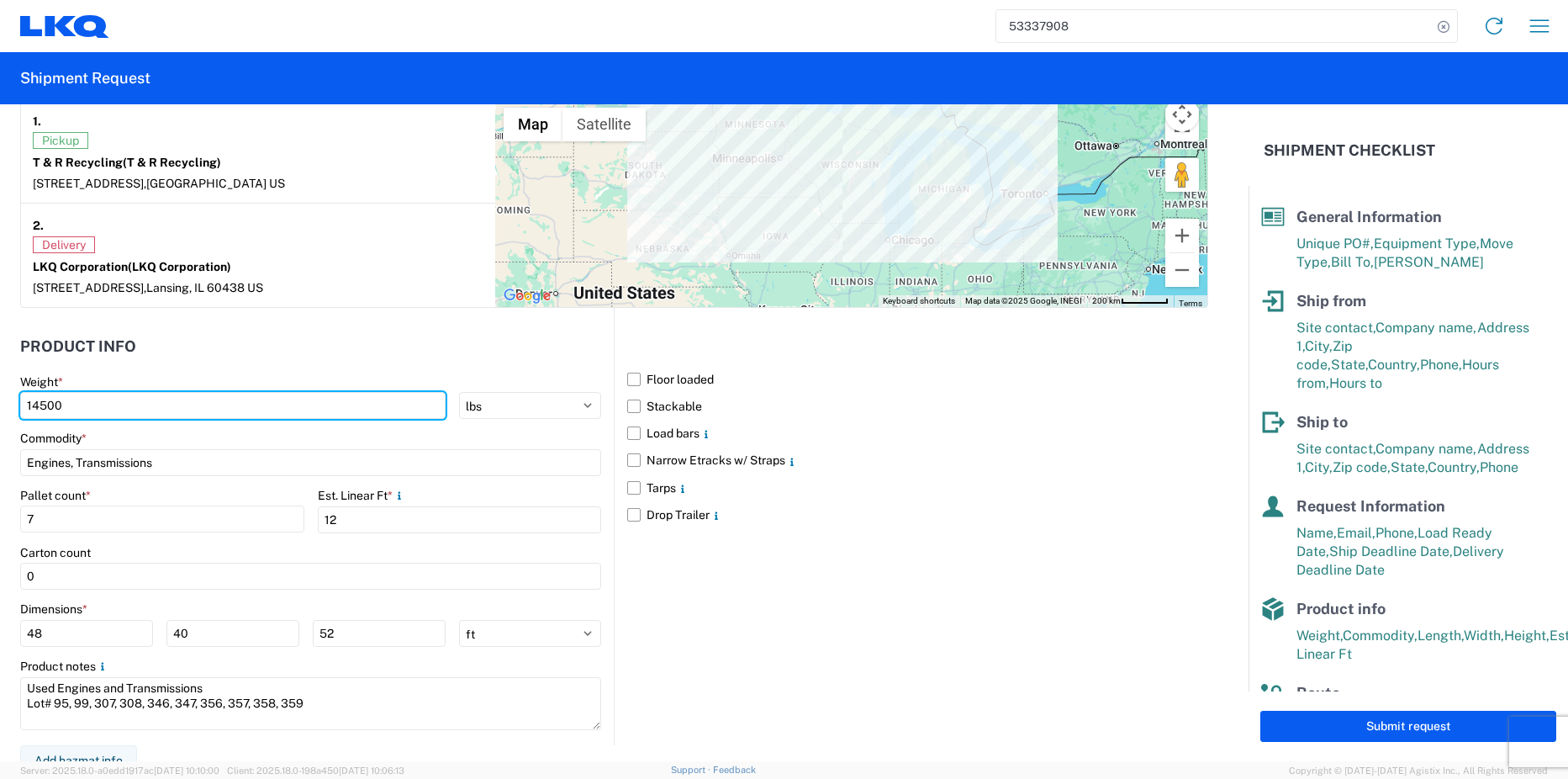
drag, startPoint x: 72, startPoint y: 405, endPoint x: -4, endPoint y: 402, distance: 76.1
click at [0, 402] on html "53337908 Home Shipment request Shipment tracking Shipment Request General Infor…" at bounding box center [784, 390] width 1568 height 779
type input "42000"
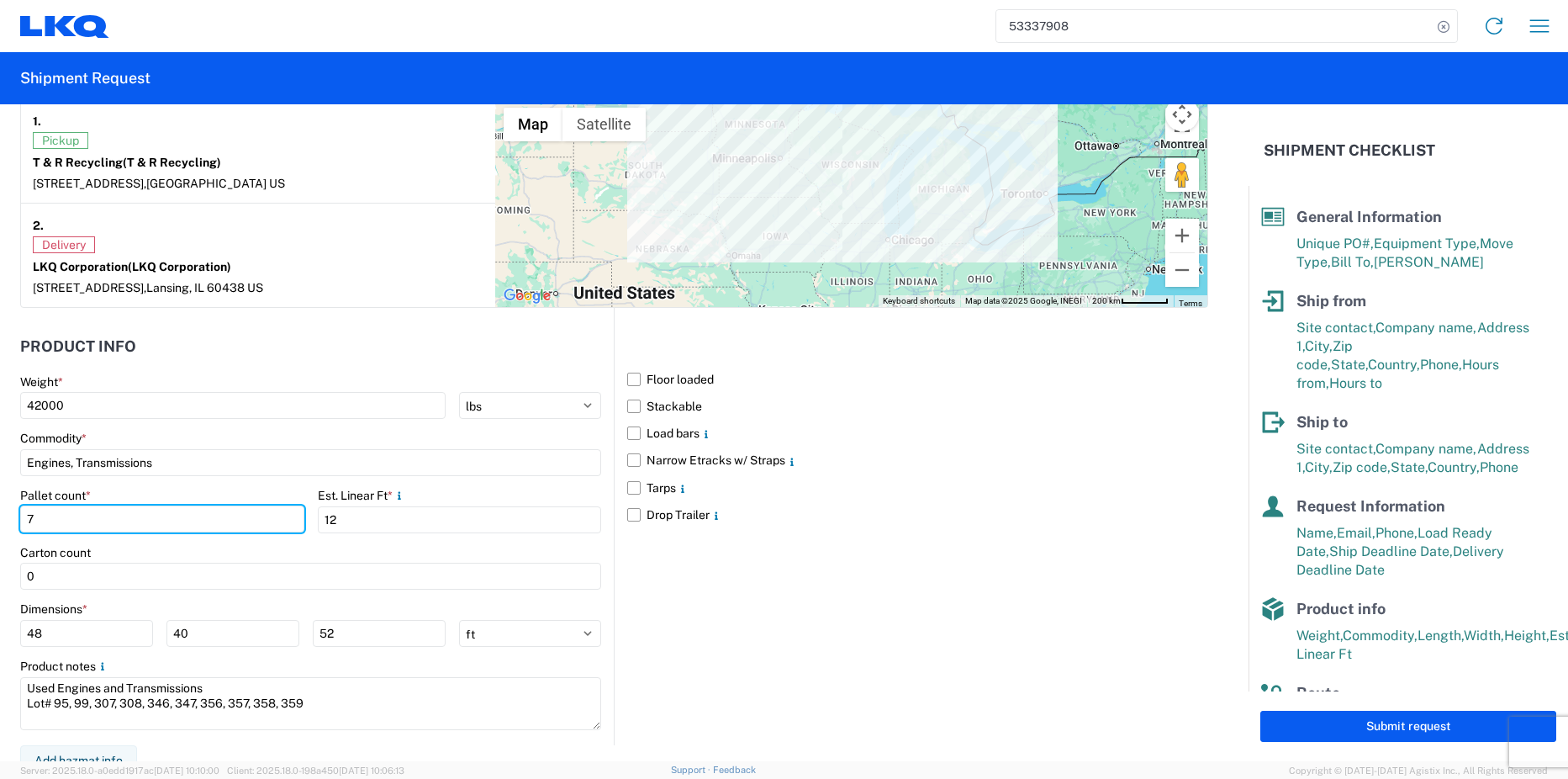
drag, startPoint x: 27, startPoint y: 521, endPoint x: 11, endPoint y: 514, distance: 17.5
click at [6, 518] on form "General Information Template PO# BH/INV#10787/T&R#1 Equipment Type * Select 53’…" at bounding box center [624, 433] width 1249 height 657
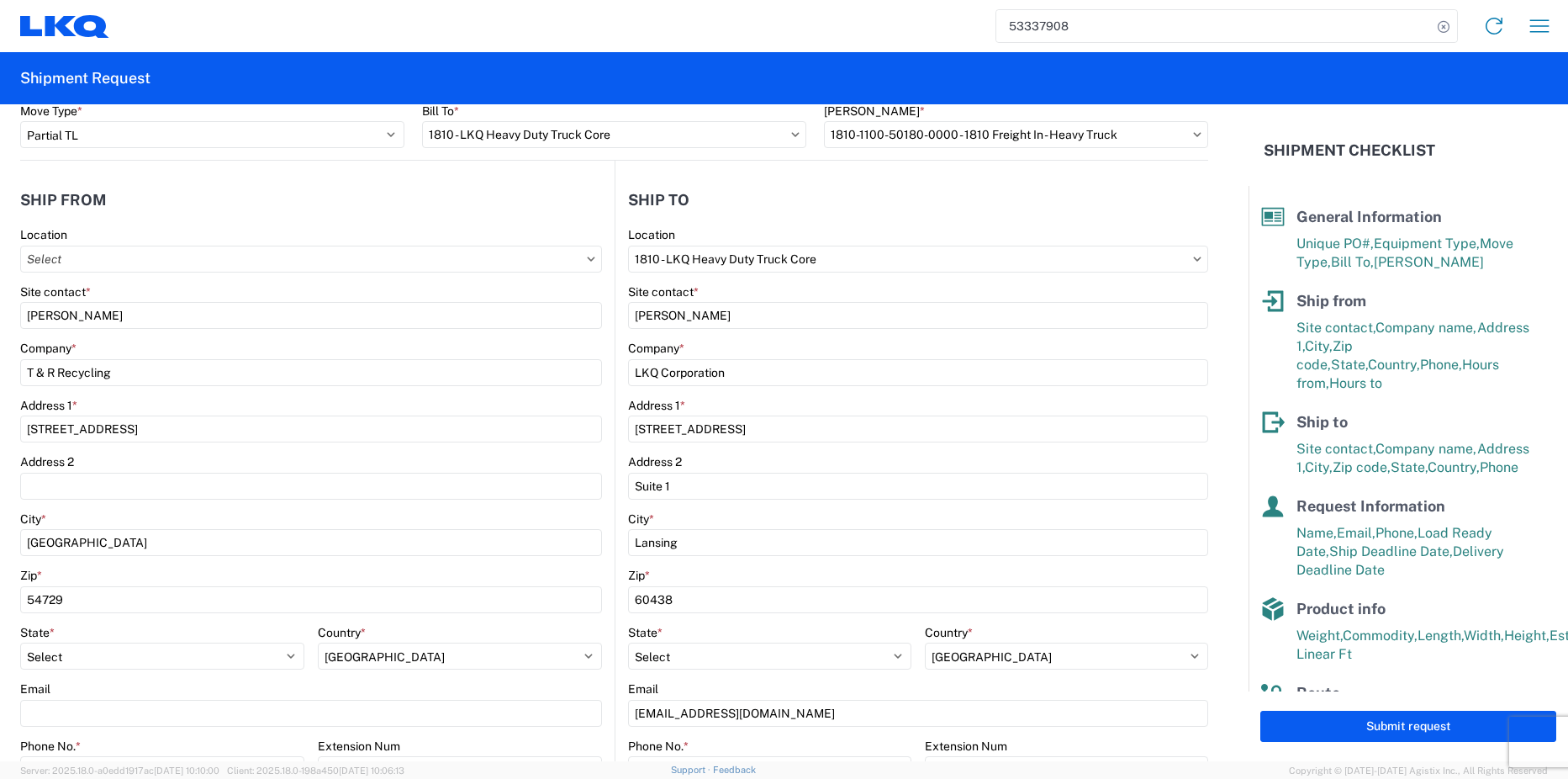
scroll to position [84, 0]
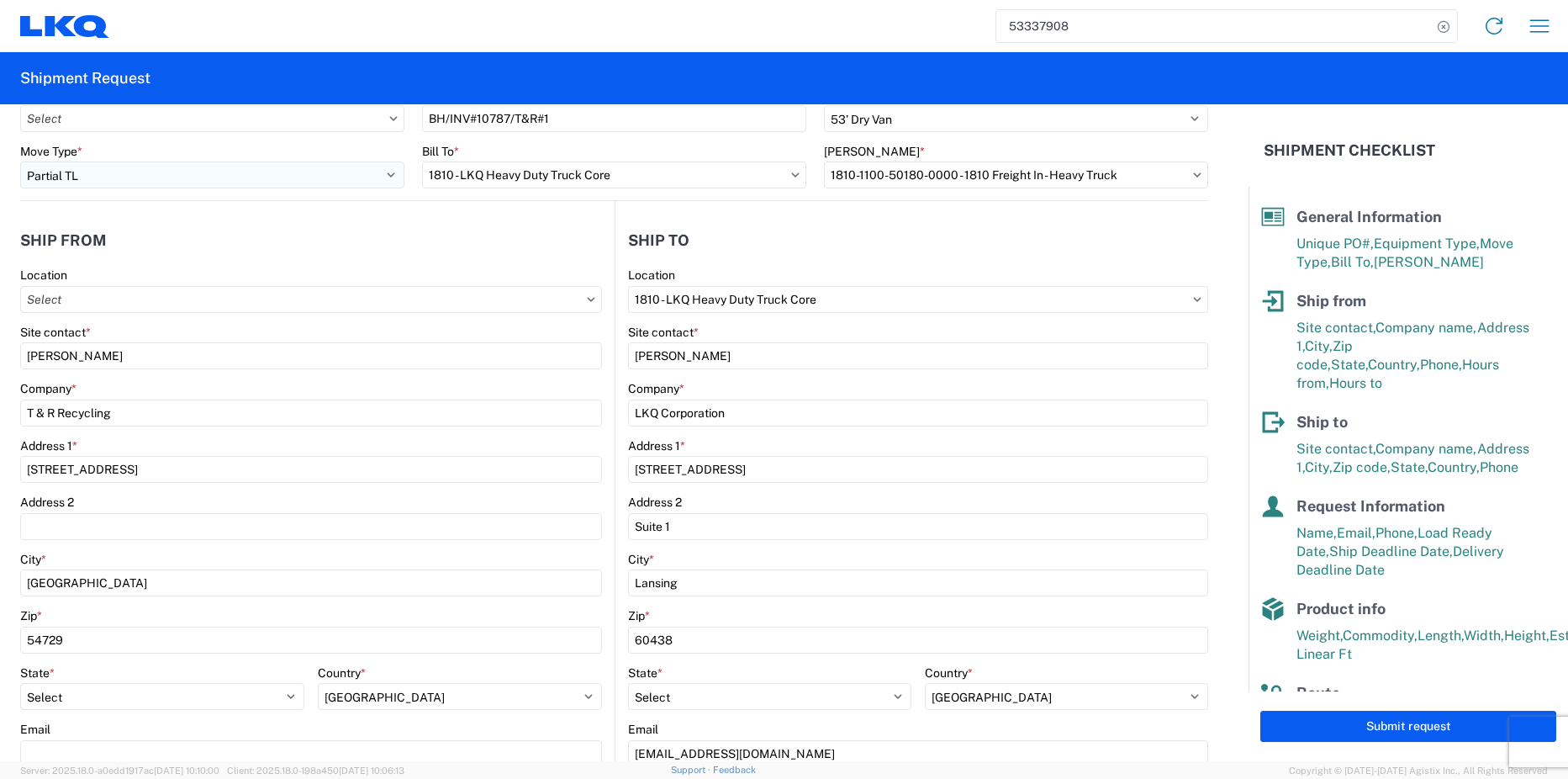
type input "18"
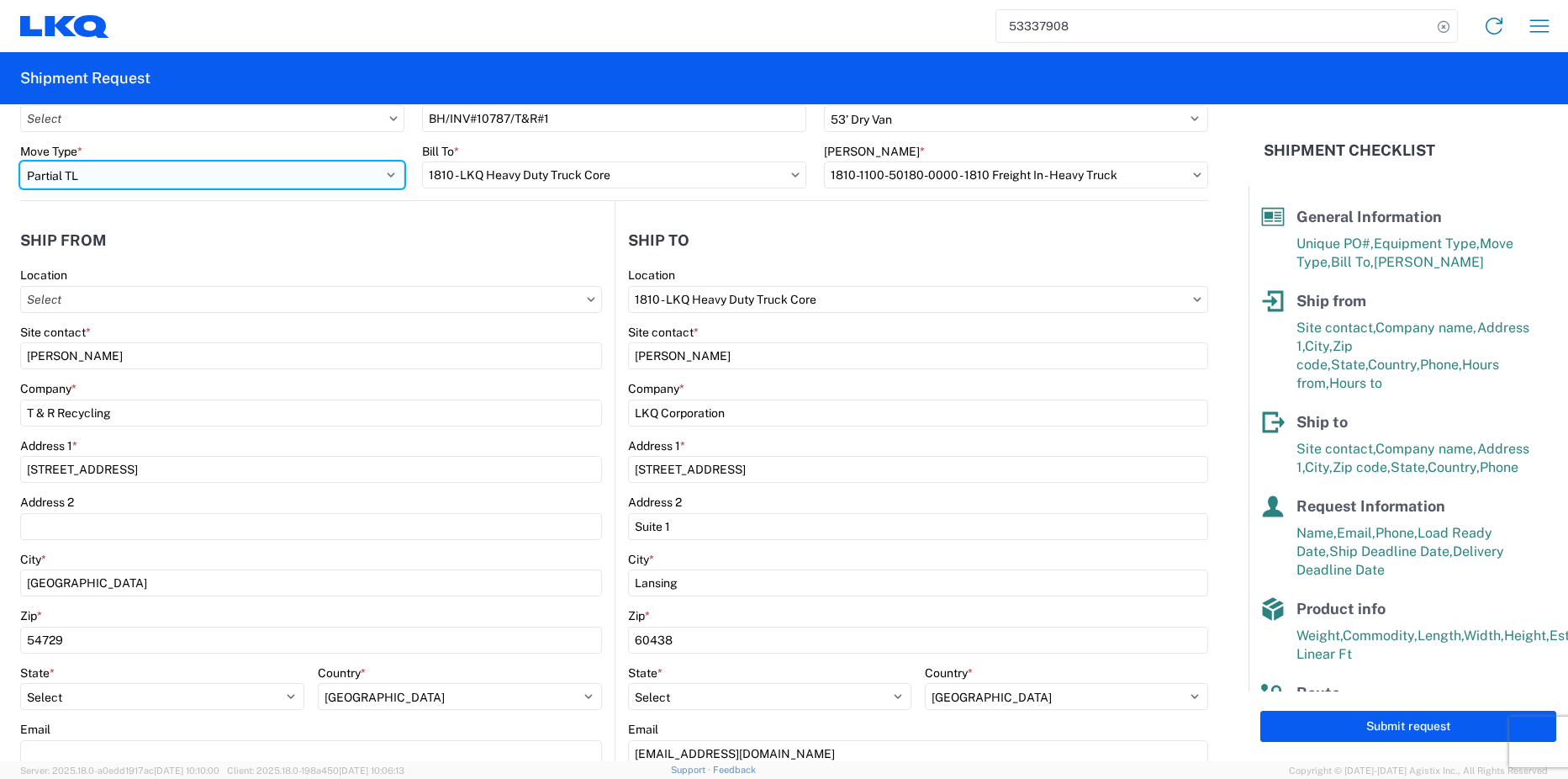
click at [118, 175] on select "Select Full Partial TL" at bounding box center [212, 174] width 384 height 27
select select "FULL"
click at [20, 162] on select "Select Full Partial TL" at bounding box center [212, 174] width 384 height 27
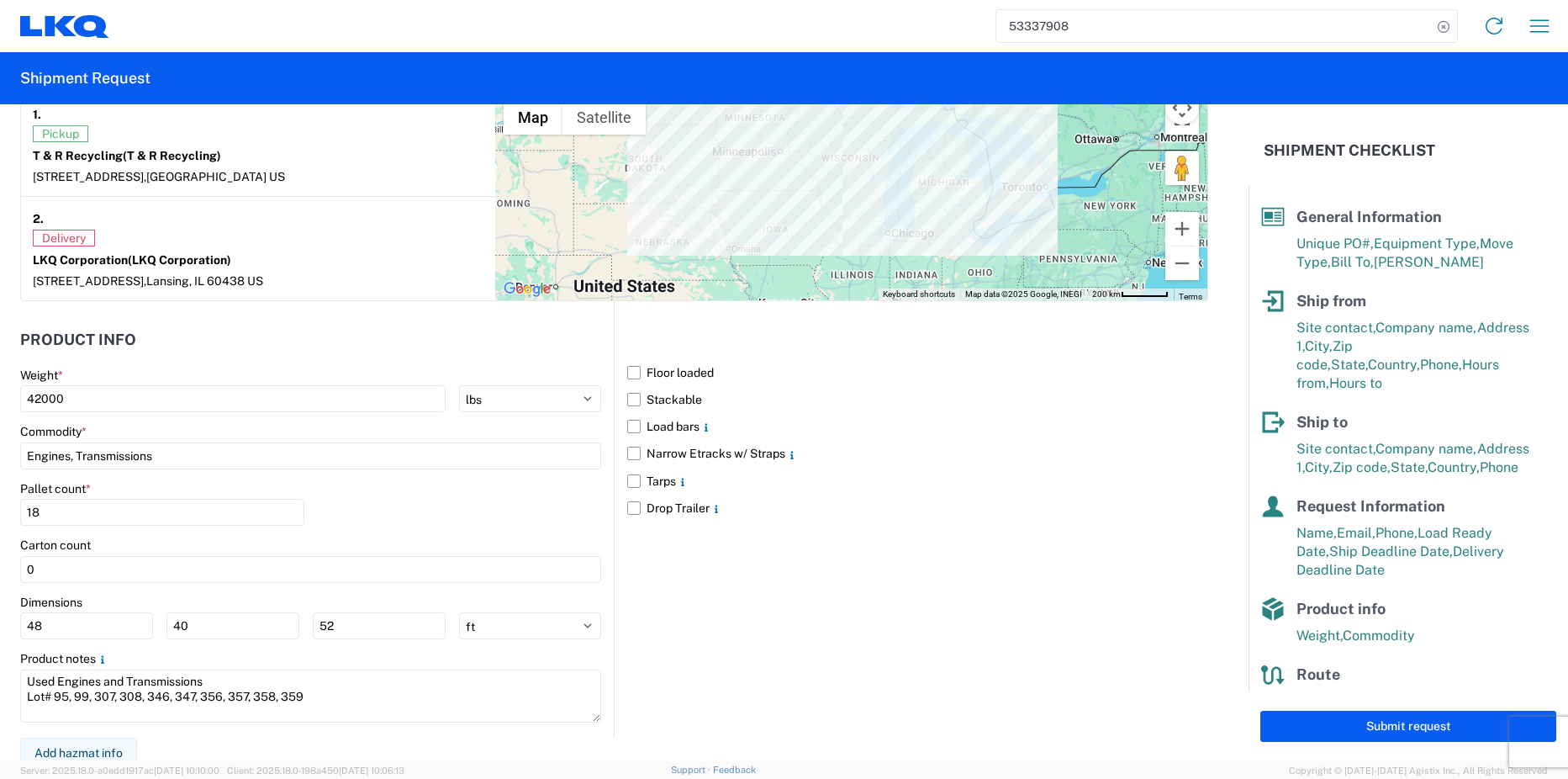
scroll to position [1360, 0]
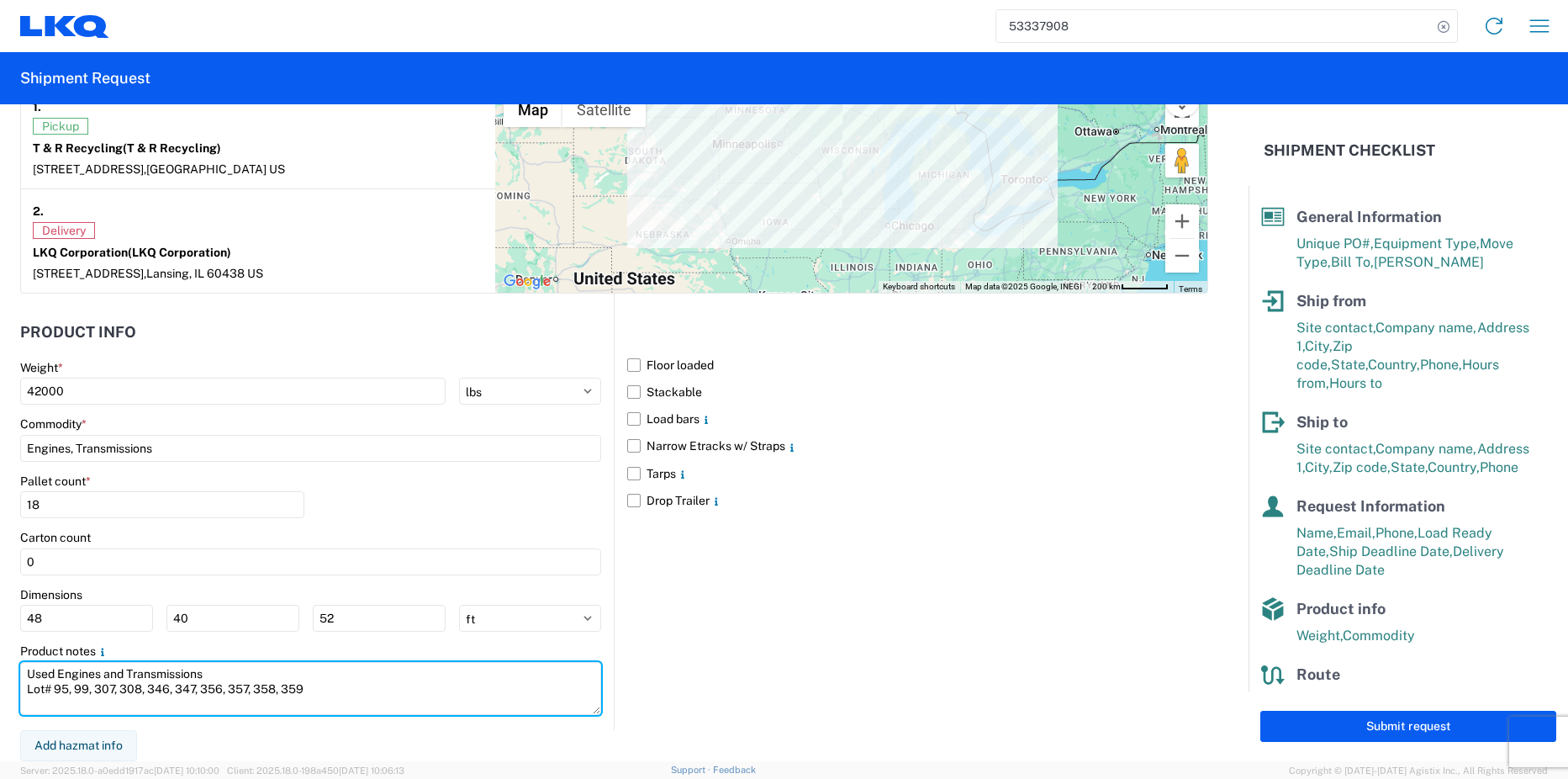
drag, startPoint x: 304, startPoint y: 689, endPoint x: 0, endPoint y: 638, distance: 308.2
click at [3, 649] on form "General Information Template PO# BH/INV#10787/T&R#1 Equipment Type * Select 53’…" at bounding box center [624, 433] width 1249 height 657
type textarea "Please load as many engines as possible!"
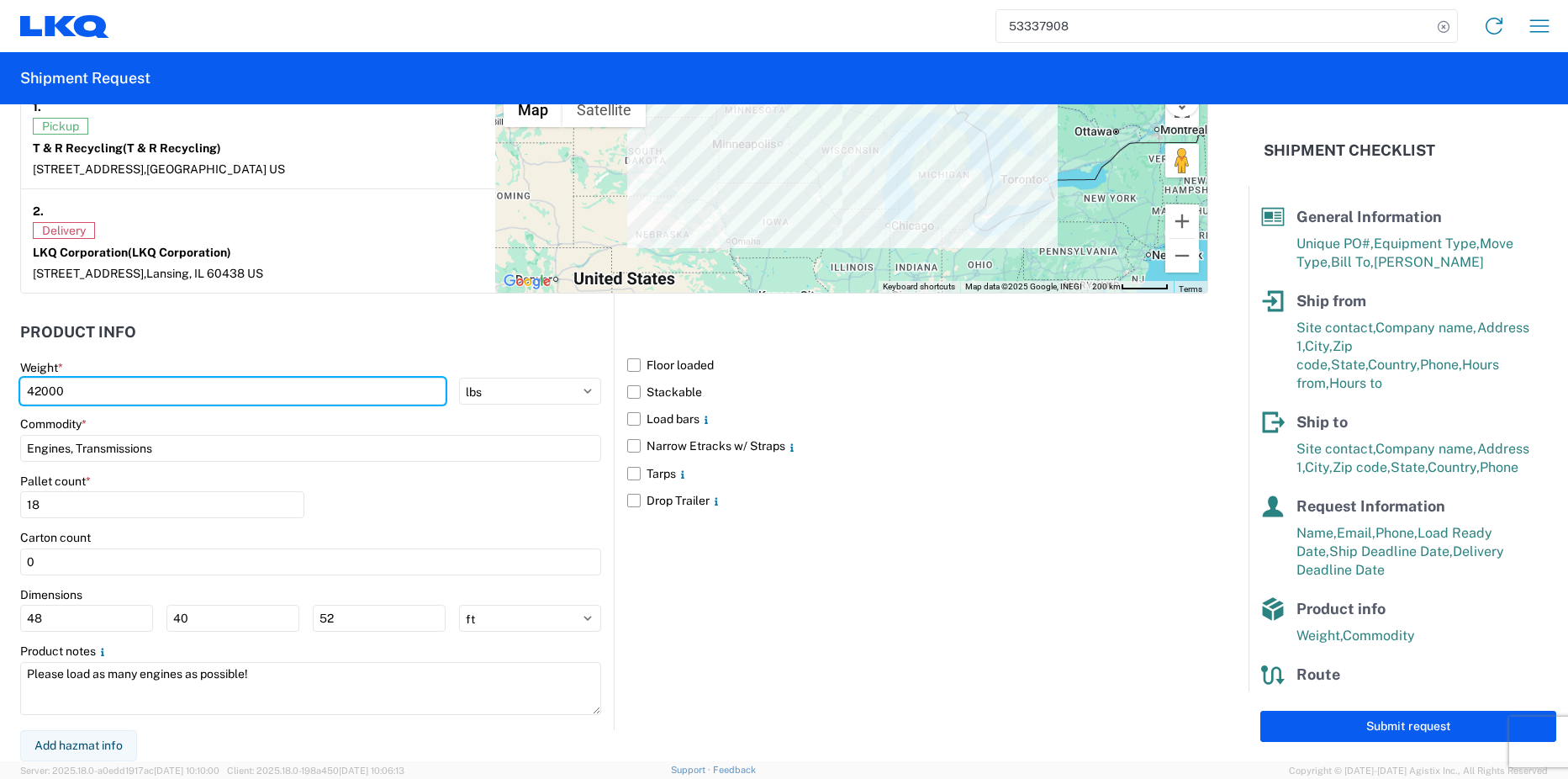
drag, startPoint x: 78, startPoint y: 389, endPoint x: -9, endPoint y: 393, distance: 87.1
click at [0, 393] on html "53337908 Home Shipment request Shipment tracking Shipment Request General Infor…" at bounding box center [784, 390] width 1568 height 779
type input "44000"
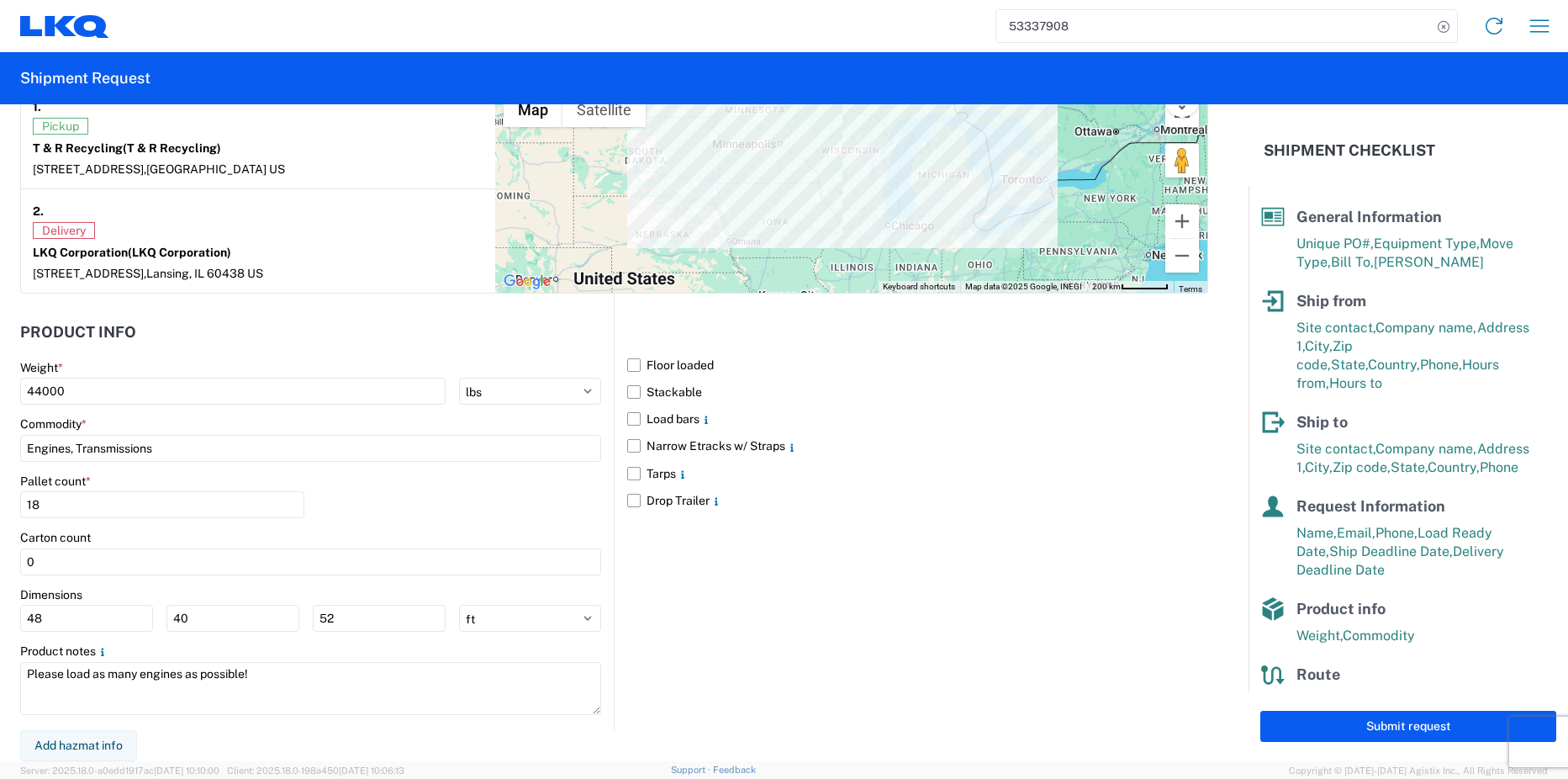
drag, startPoint x: 959, startPoint y: 553, endPoint x: 947, endPoint y: 554, distance: 12.0
click at [959, 553] on div "Floor loaded Stackable Load bars Narrow Etracks w/ Straps Tarps Drop Trailer" at bounding box center [911, 511] width 594 height 437
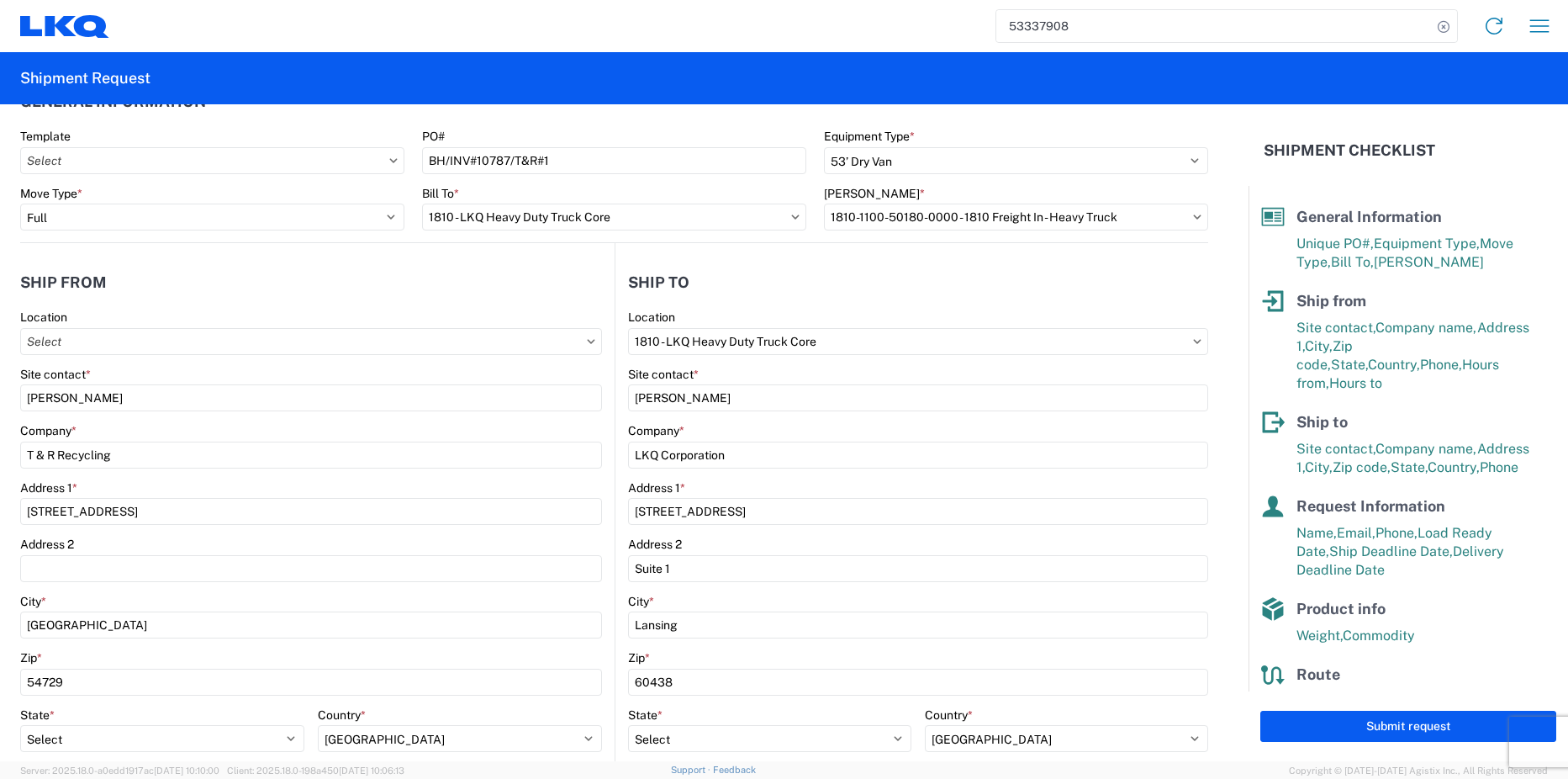
scroll to position [0, 0]
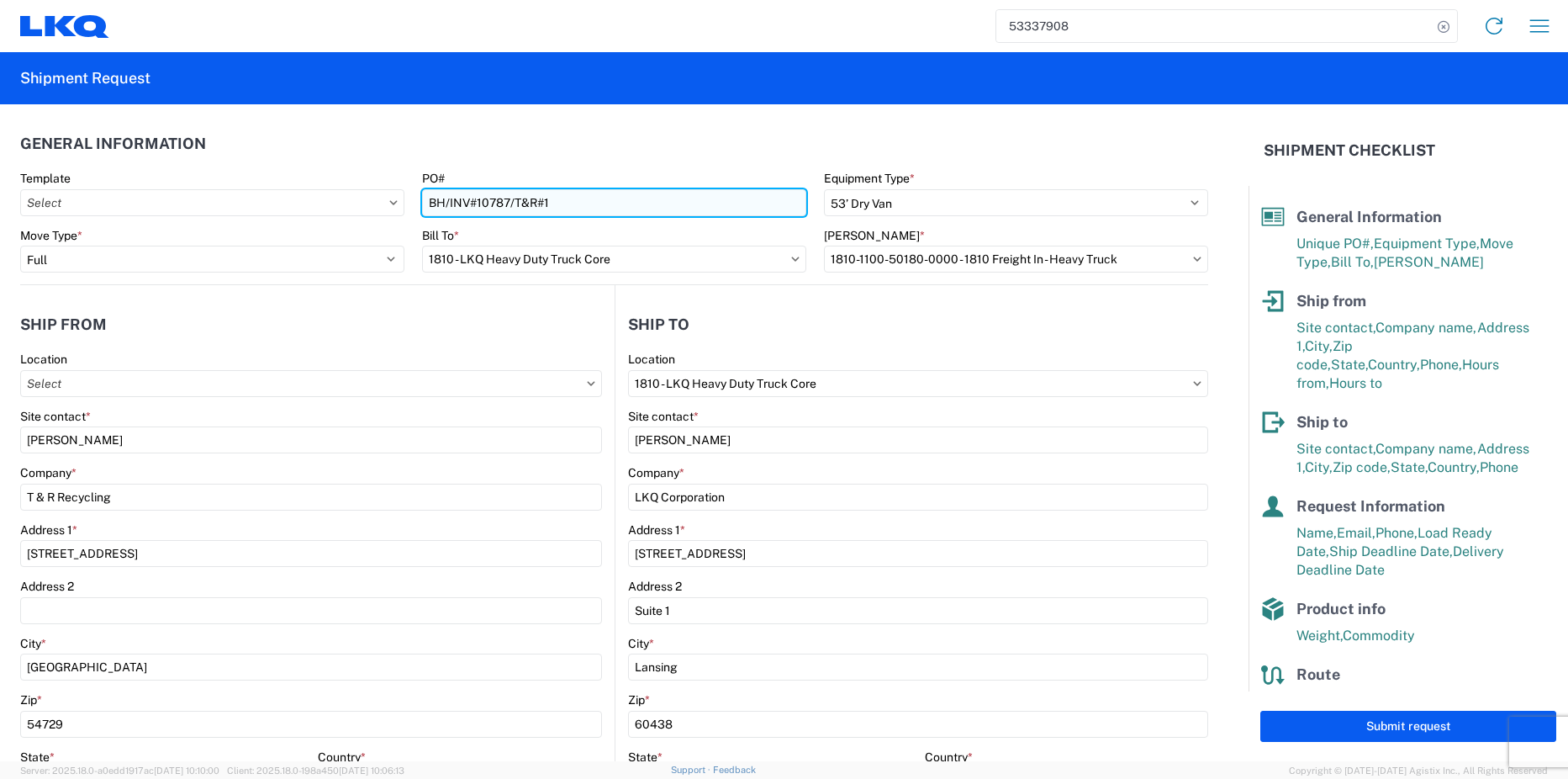
drag, startPoint x: 569, startPoint y: 200, endPoint x: 456, endPoint y: 204, distance: 113.1
click at [422, 205] on input "BH/INV#10787/T&R#1" at bounding box center [614, 202] width 384 height 27
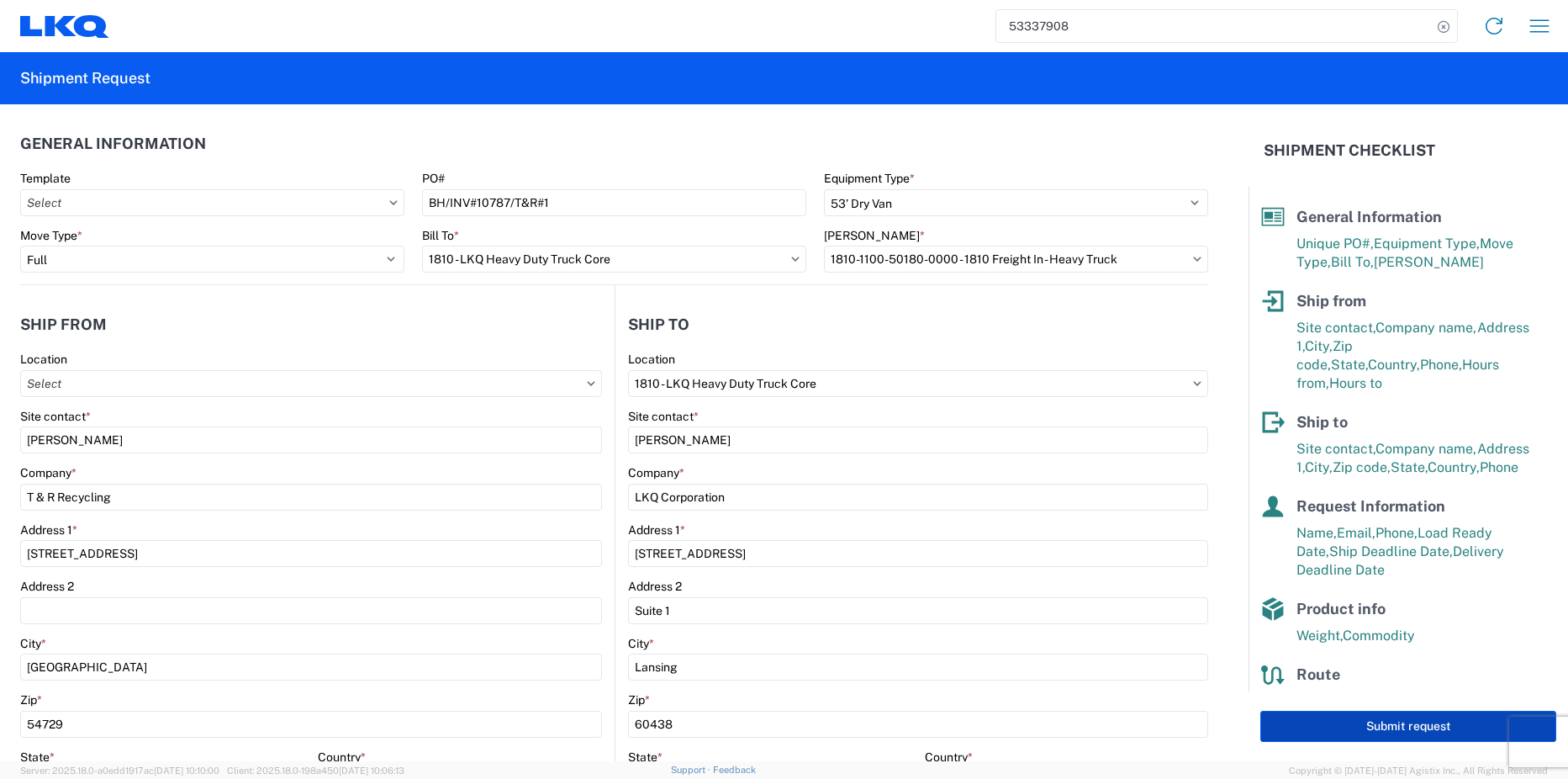
click at [1398, 724] on button "Submit request" at bounding box center [1408, 726] width 296 height 31
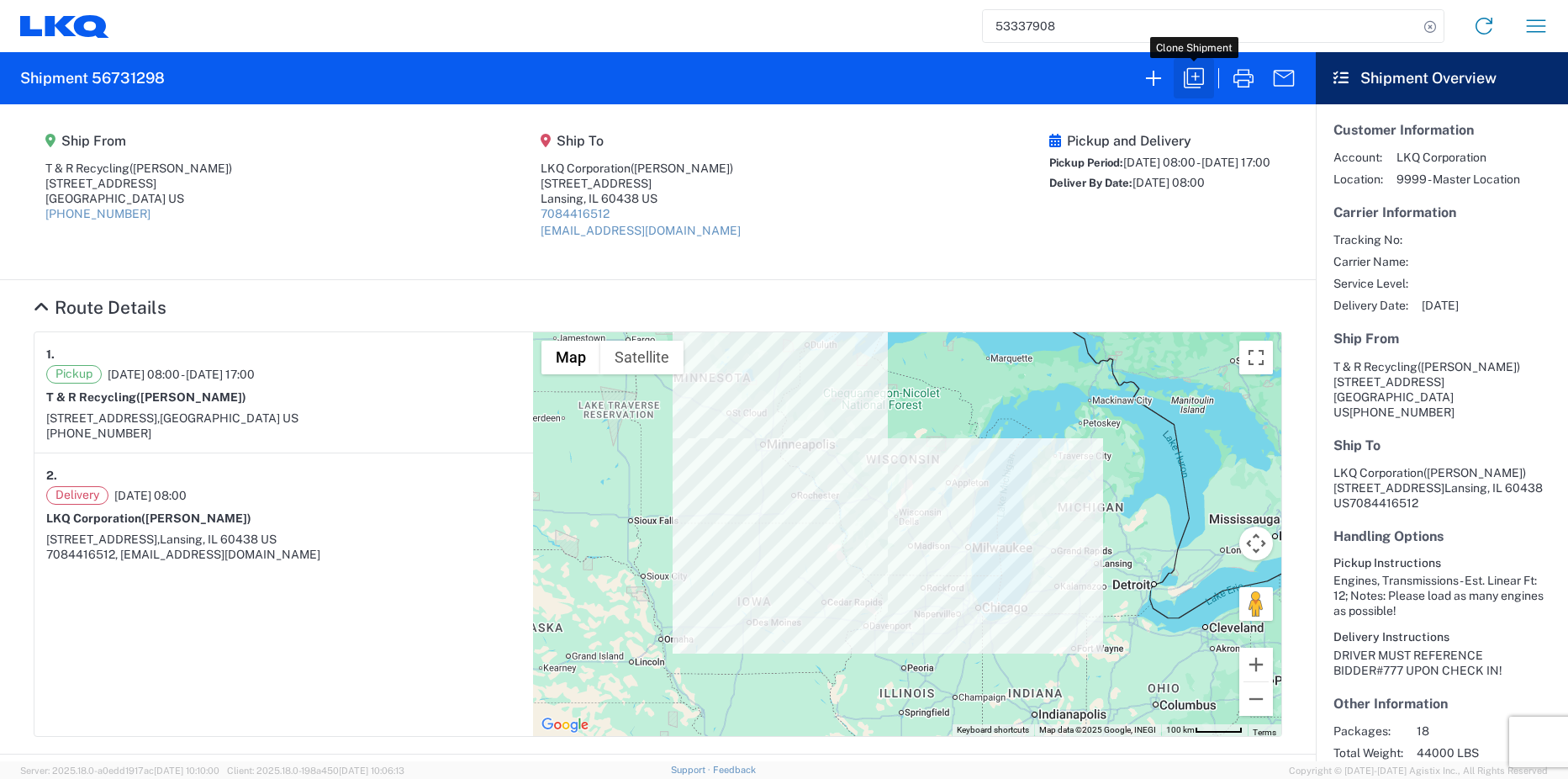
click at [1199, 84] on icon "button" at bounding box center [1194, 78] width 20 height 20
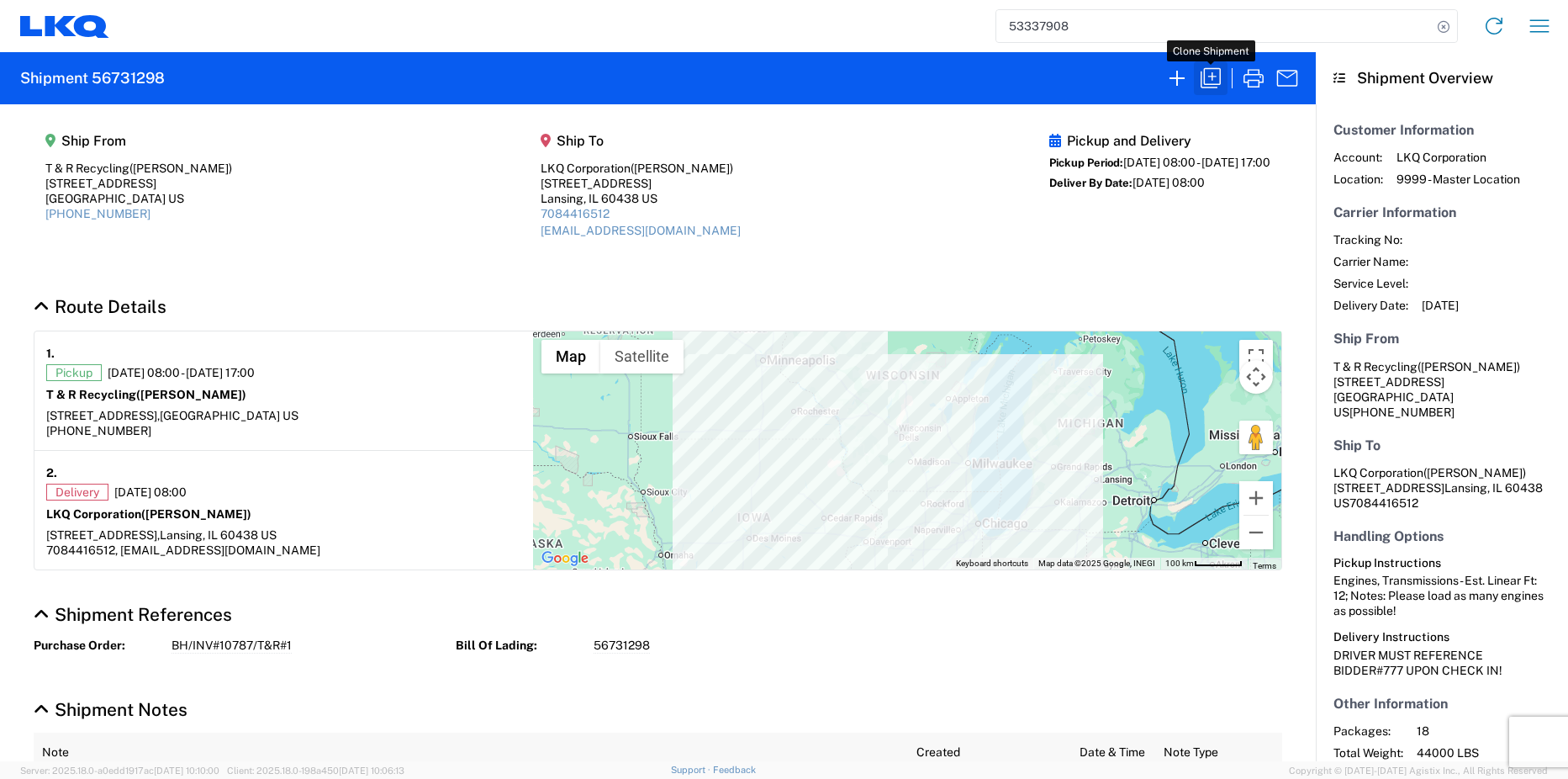
select select "STDV"
select select "FULL"
select select "US"
select select "LBS"
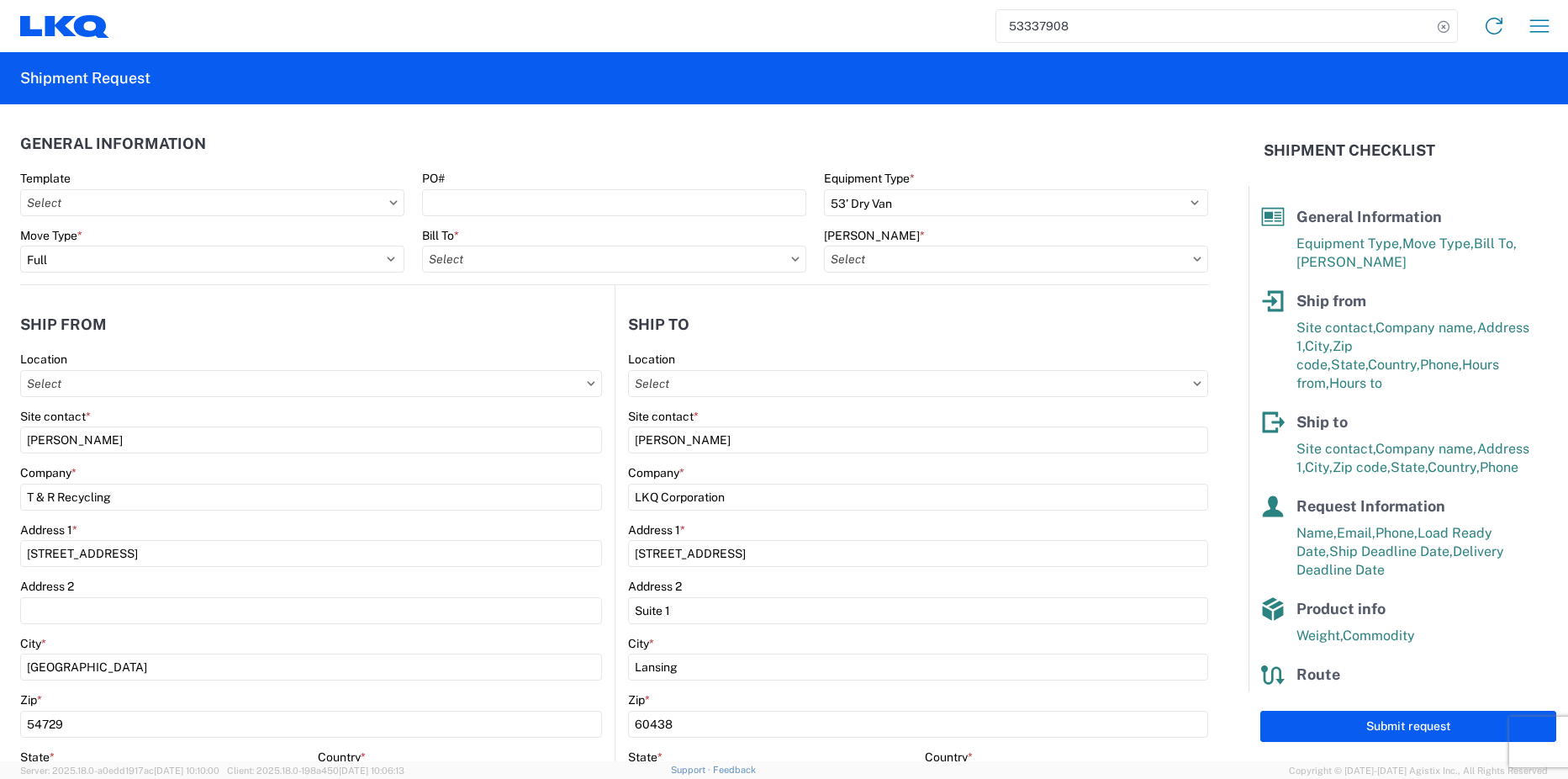
type input "1810 - LKQ Heavy Duty Truck Core"
type input "1810-1100-50180-0000 - 1810 Freight In - Heavy Truck"
type input "1810 - LKQ Heavy Duty Truck Core"
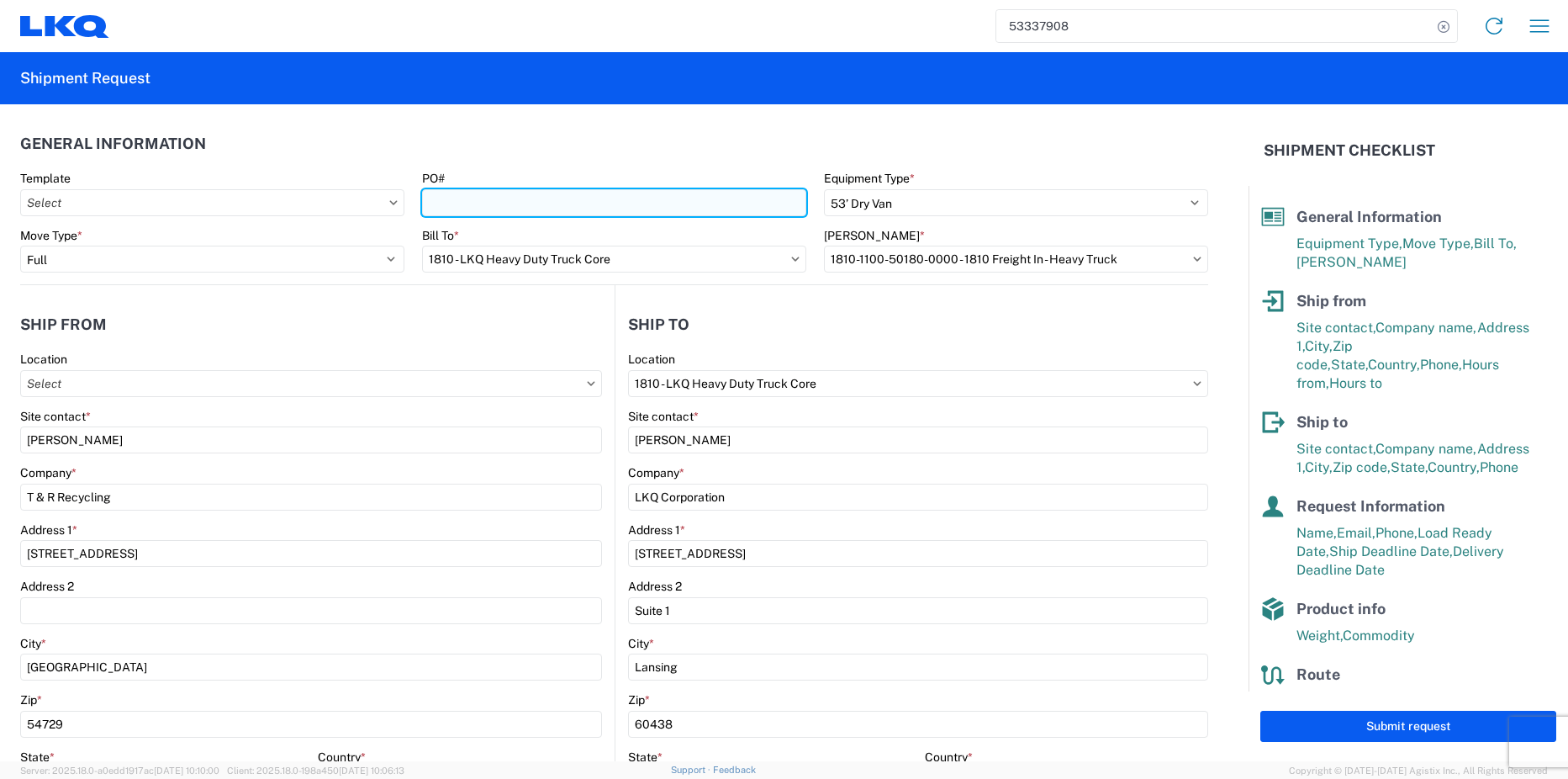
click at [467, 199] on input "PO#" at bounding box center [614, 202] width 384 height 27
paste input "BH/INV#10787/T&R#1"
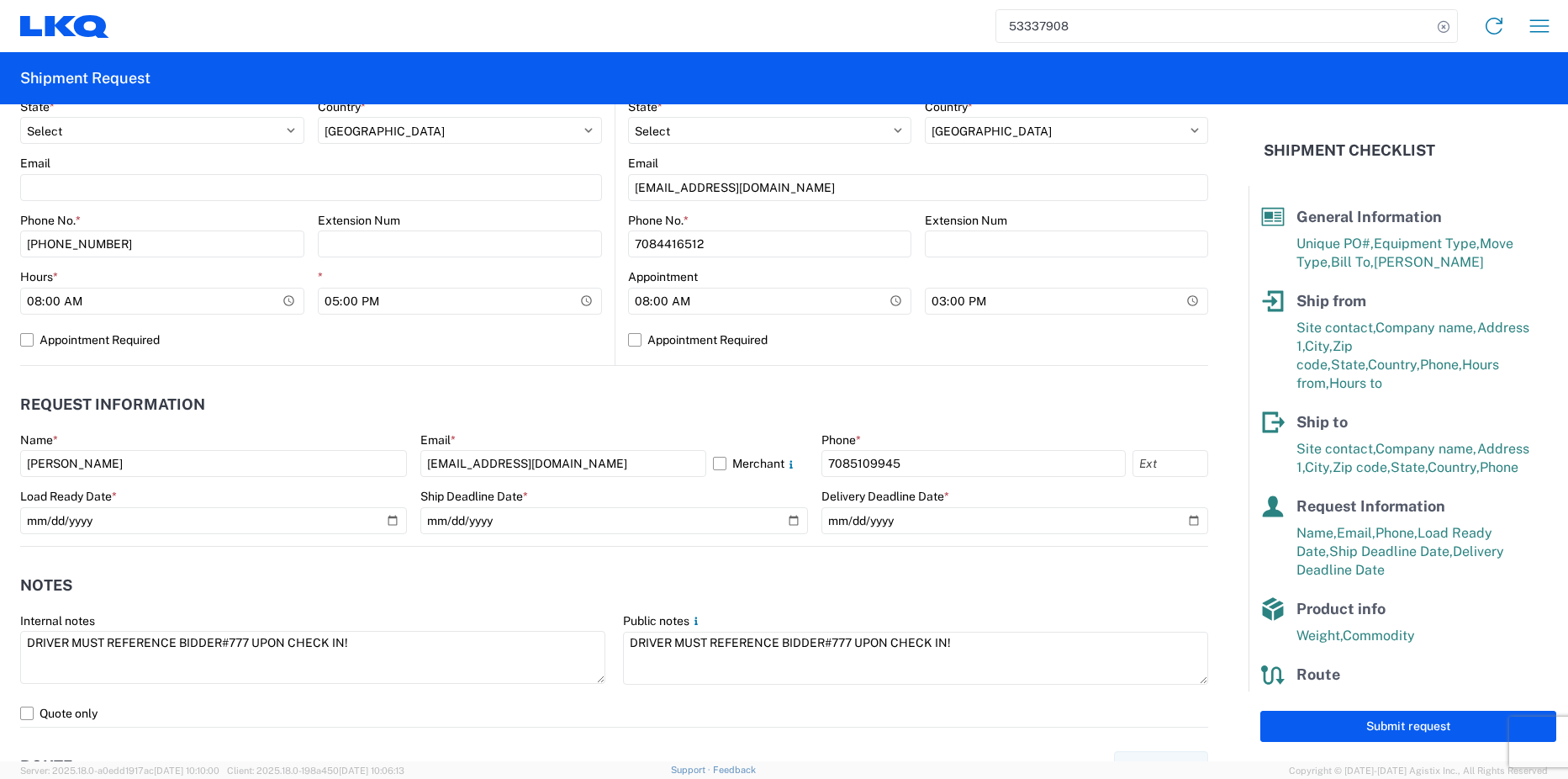
scroll to position [673, 0]
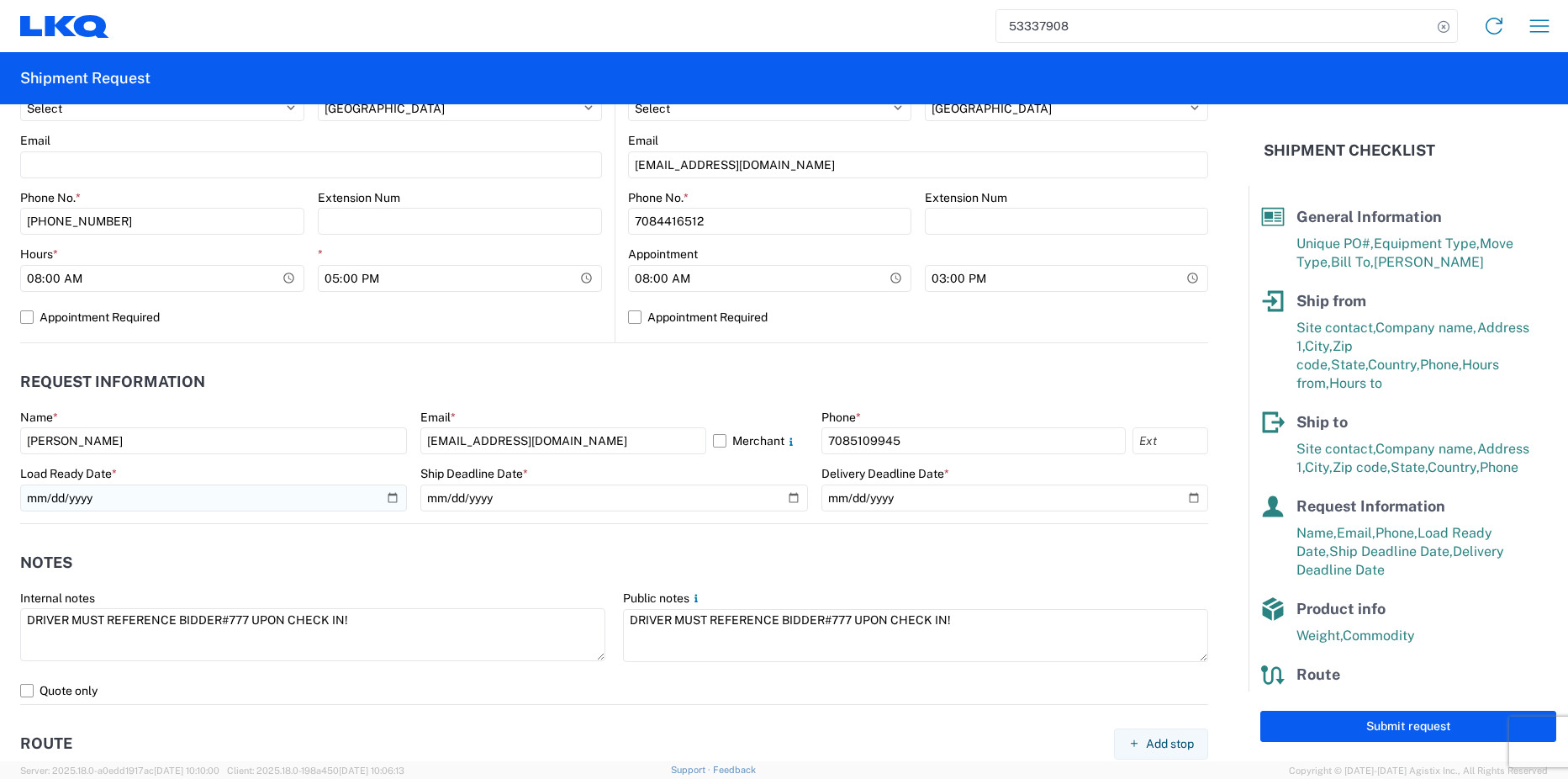
type input "BH/INV#10787/T&R#2"
click at [384, 495] on input "[DATE]" at bounding box center [213, 497] width 387 height 27
type input "[DATE]"
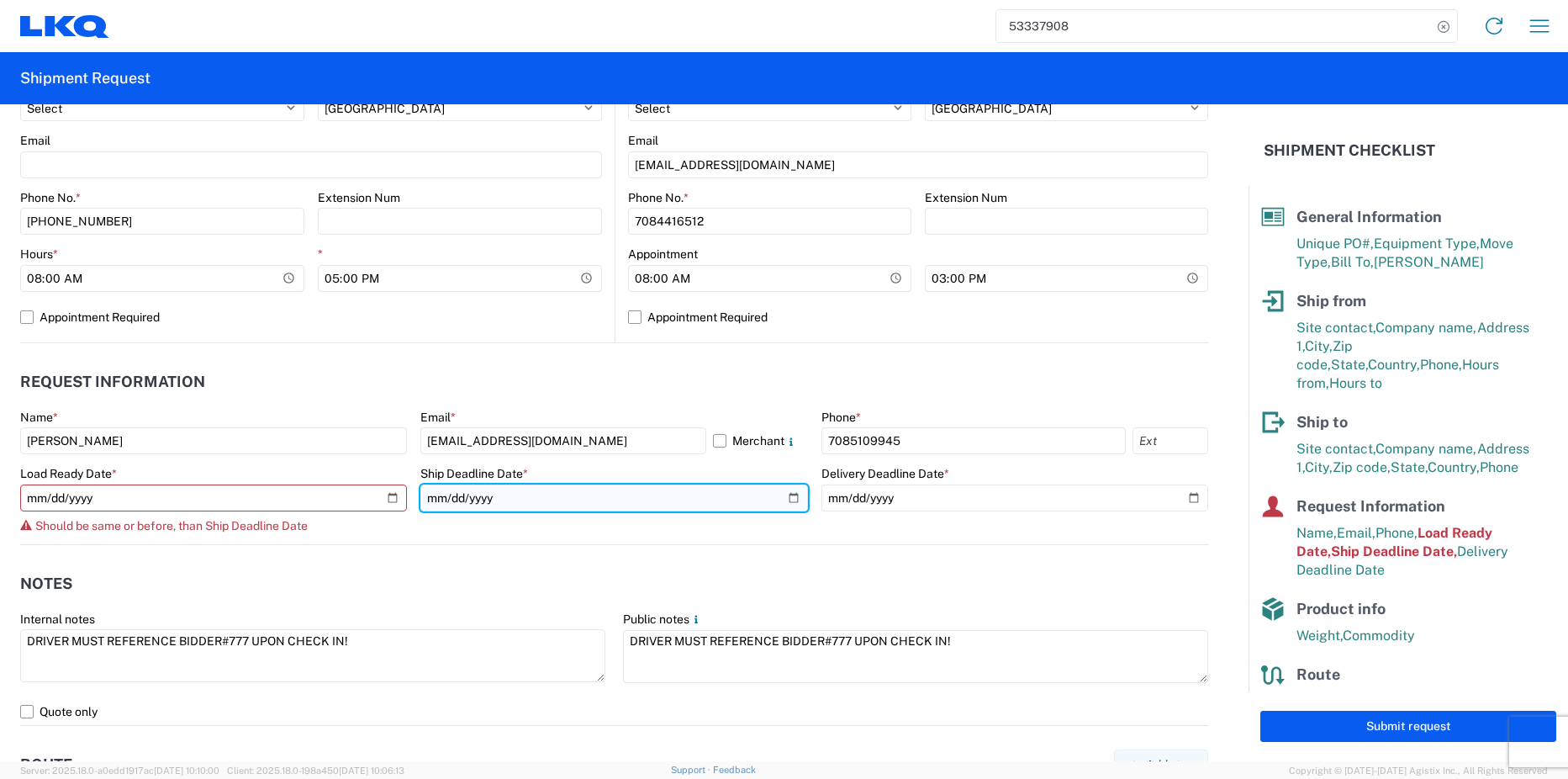
click at [786, 499] on input "[DATE]" at bounding box center [614, 497] width 387 height 27
type input "[DATE]"
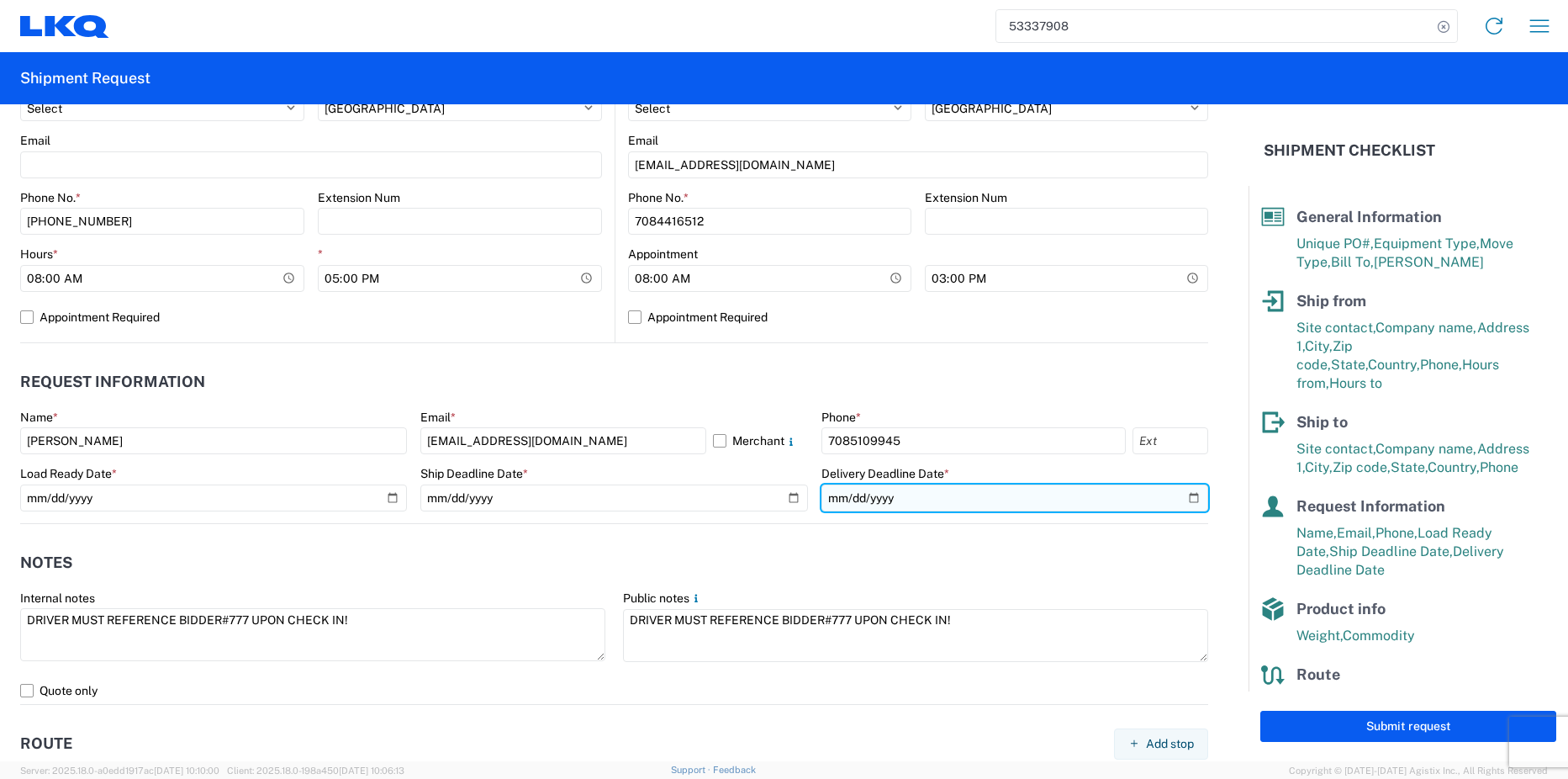
click at [1180, 492] on input "[DATE]" at bounding box center [1014, 497] width 387 height 27
type input "[DATE]"
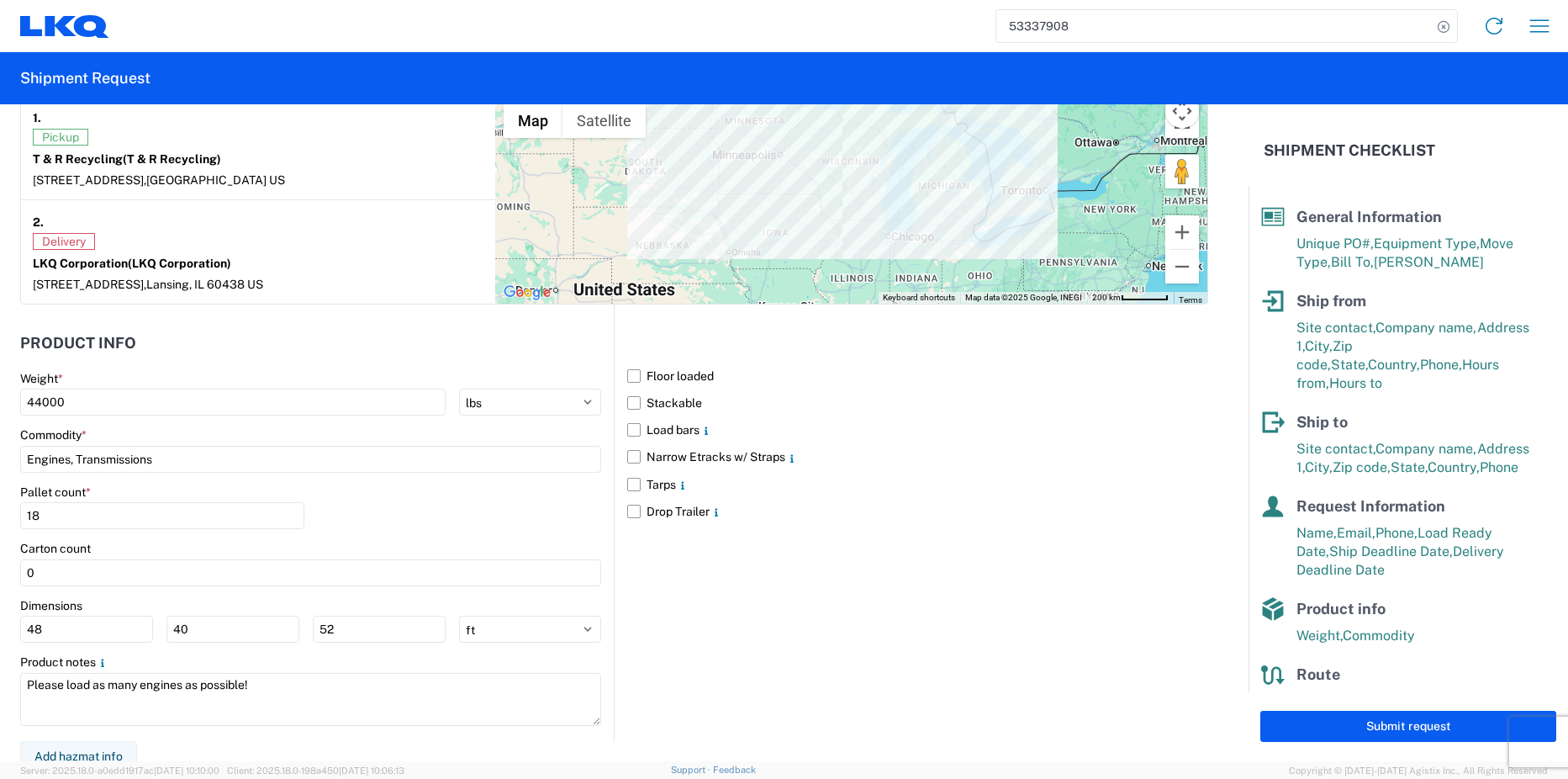
scroll to position [1360, 0]
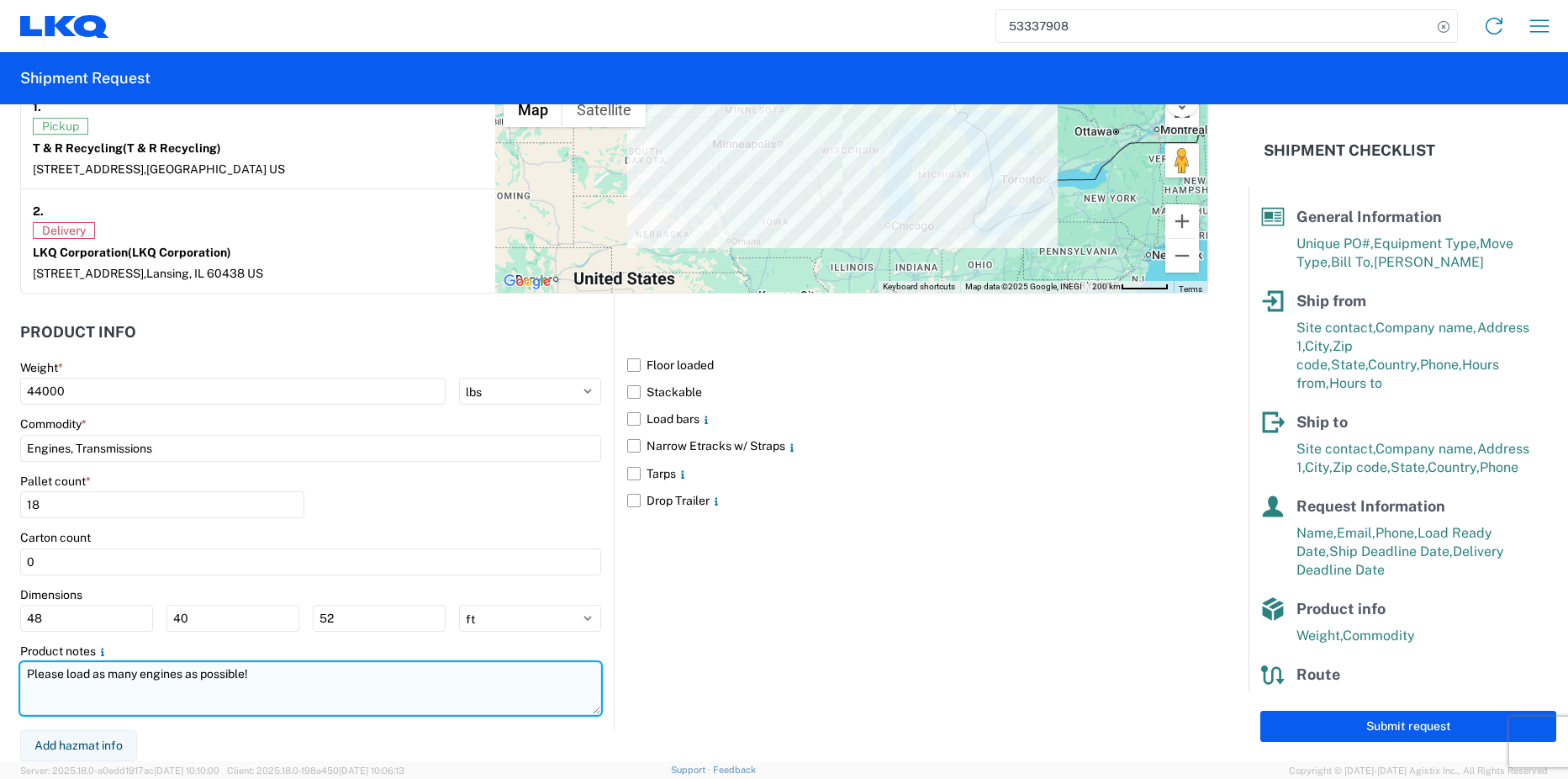
click at [183, 672] on textarea "Please load as many engines as possible!" at bounding box center [311, 688] width 581 height 53
type textarea "Please load as many engines & trans as possible!"
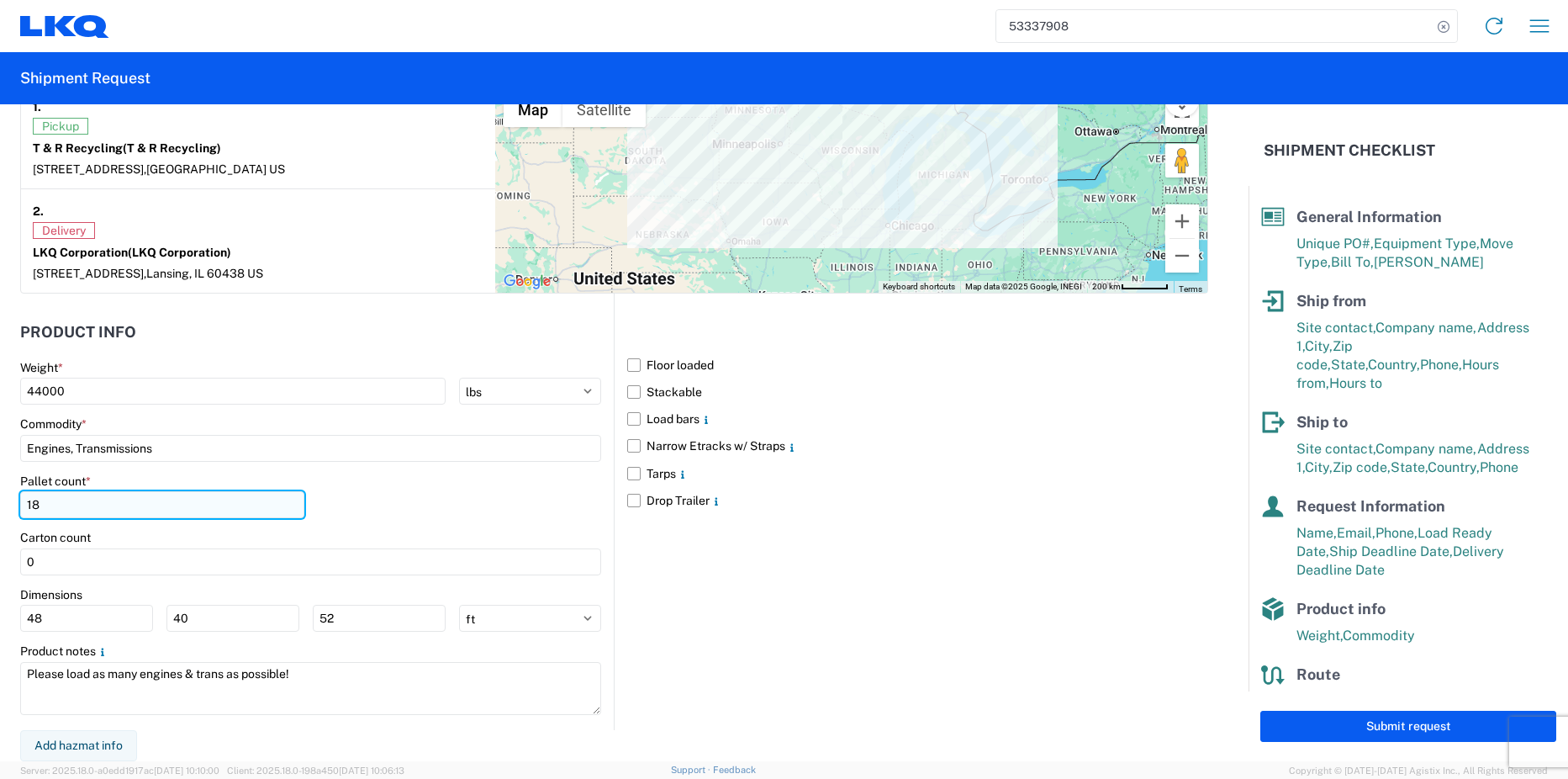
drag, startPoint x: 53, startPoint y: 505, endPoint x: 25, endPoint y: 504, distance: 28.0
click at [25, 504] on input "18" at bounding box center [162, 504] width 284 height 27
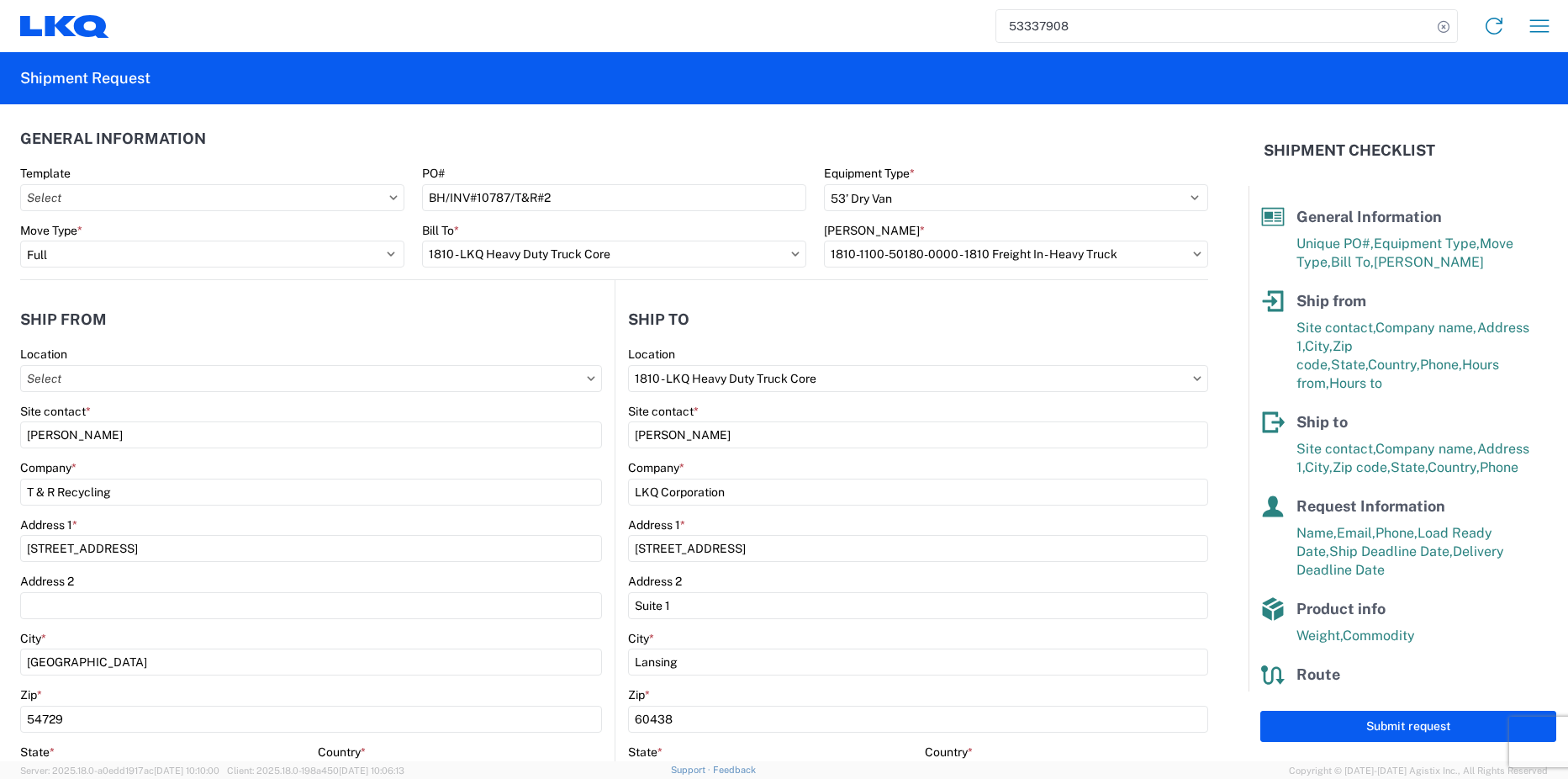
scroll to position [0, 0]
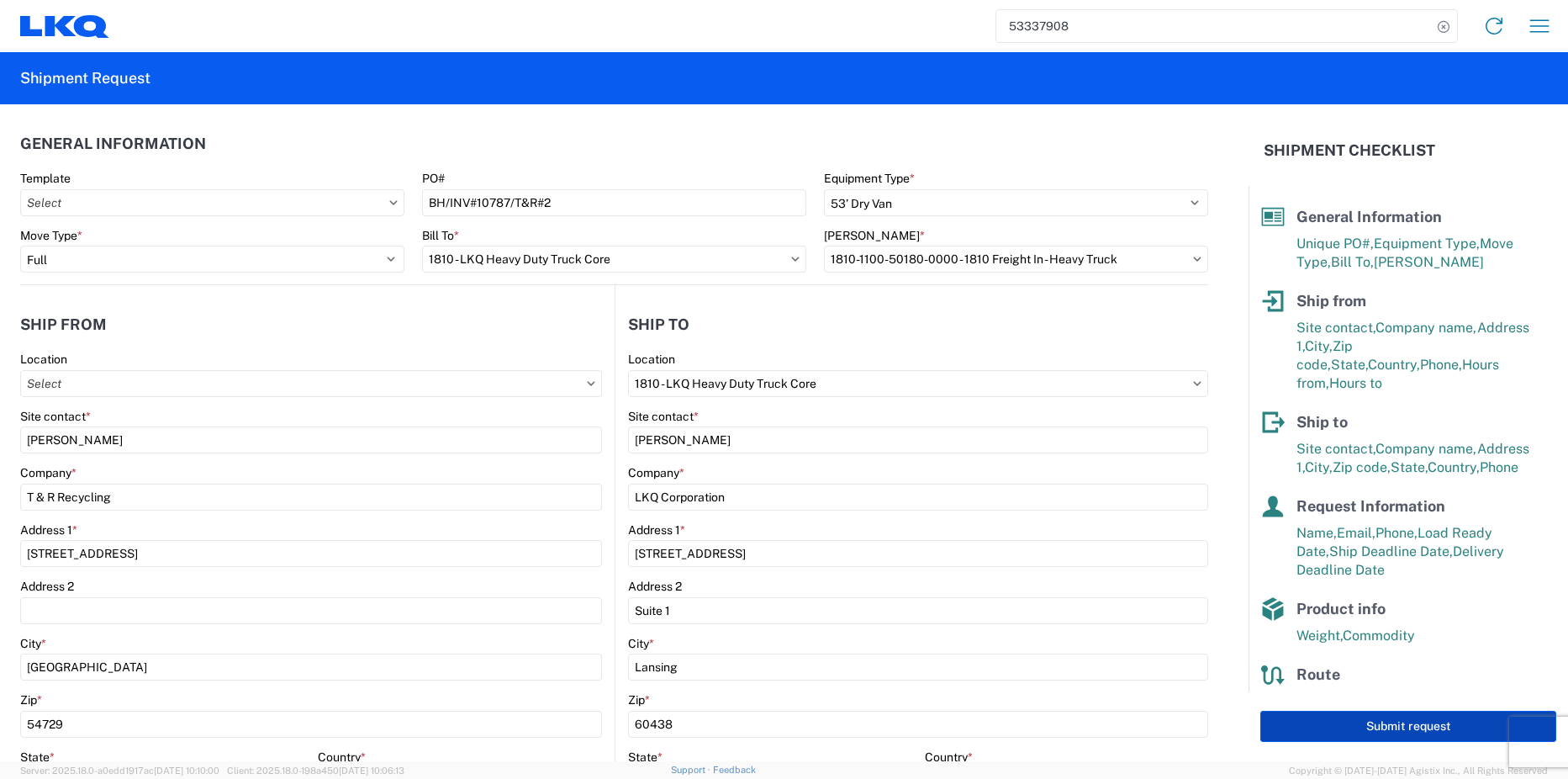
type input "20"
click at [1372, 724] on button "Submit request" at bounding box center [1408, 726] width 296 height 31
